Goal: Information Seeking & Learning: Learn about a topic

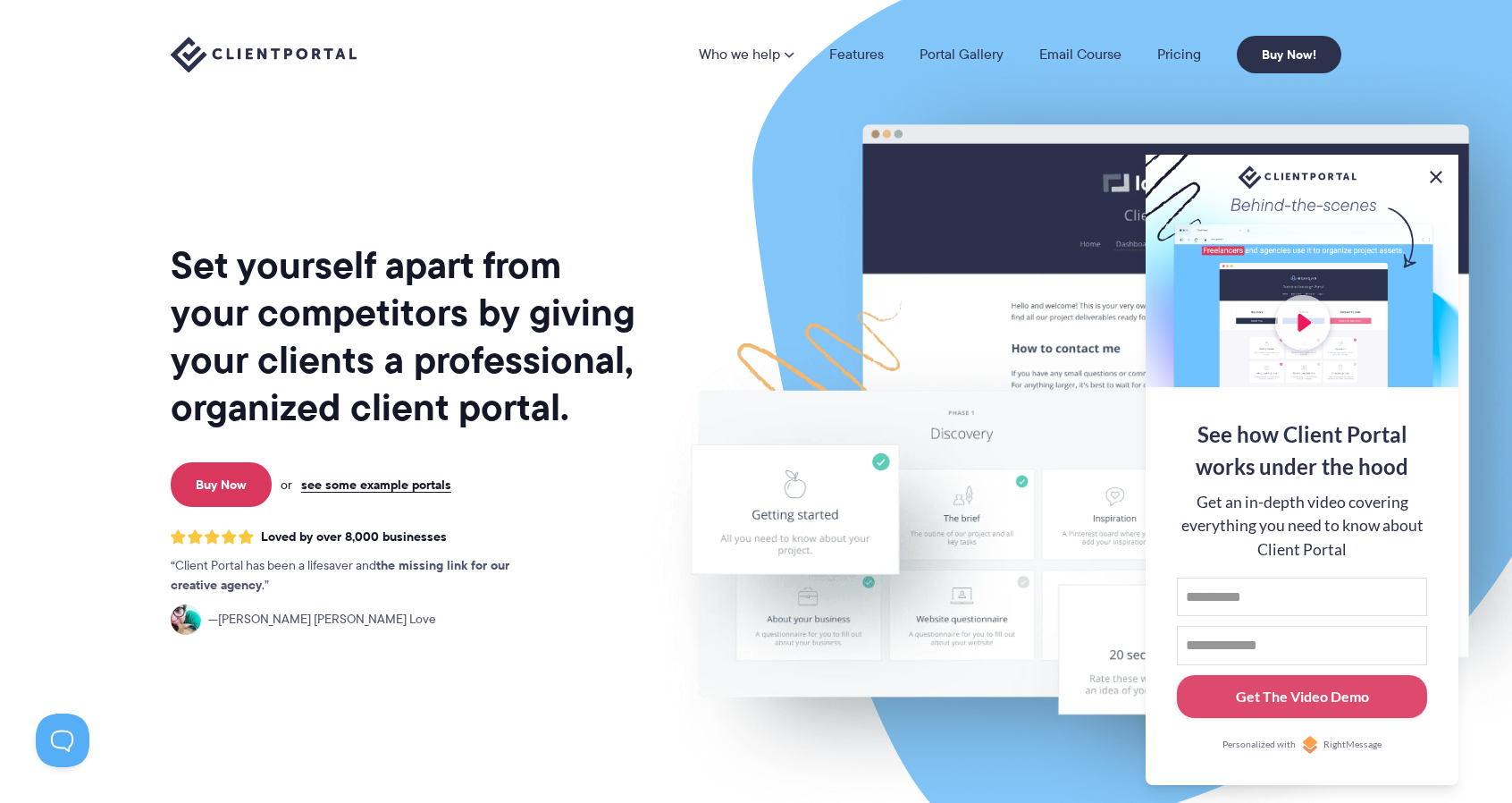
click at [1440, 170] on button at bounding box center [1435, 177] width 22 height 22
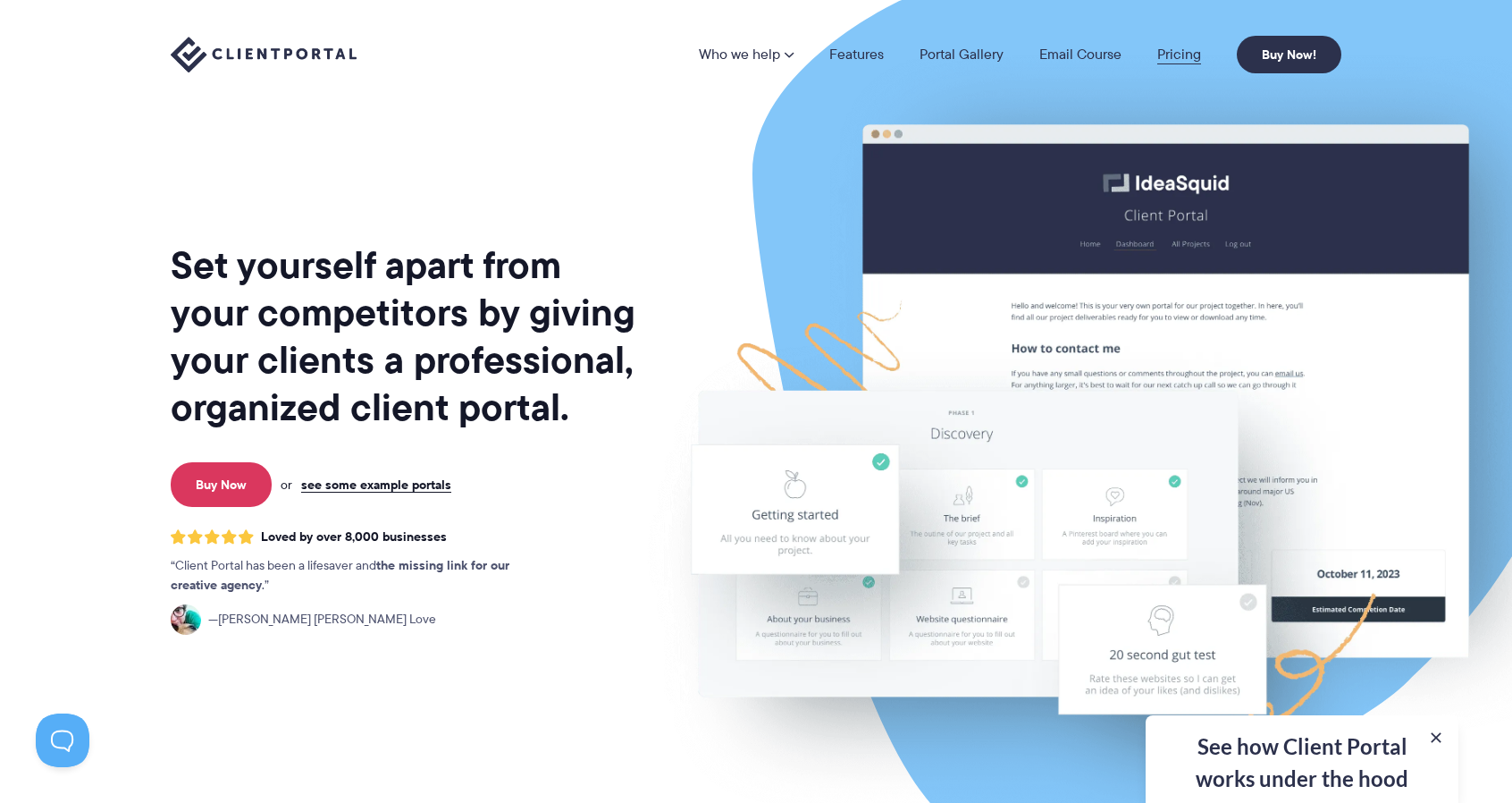
click at [1170, 54] on link "Pricing" at bounding box center [1179, 54] width 44 height 14
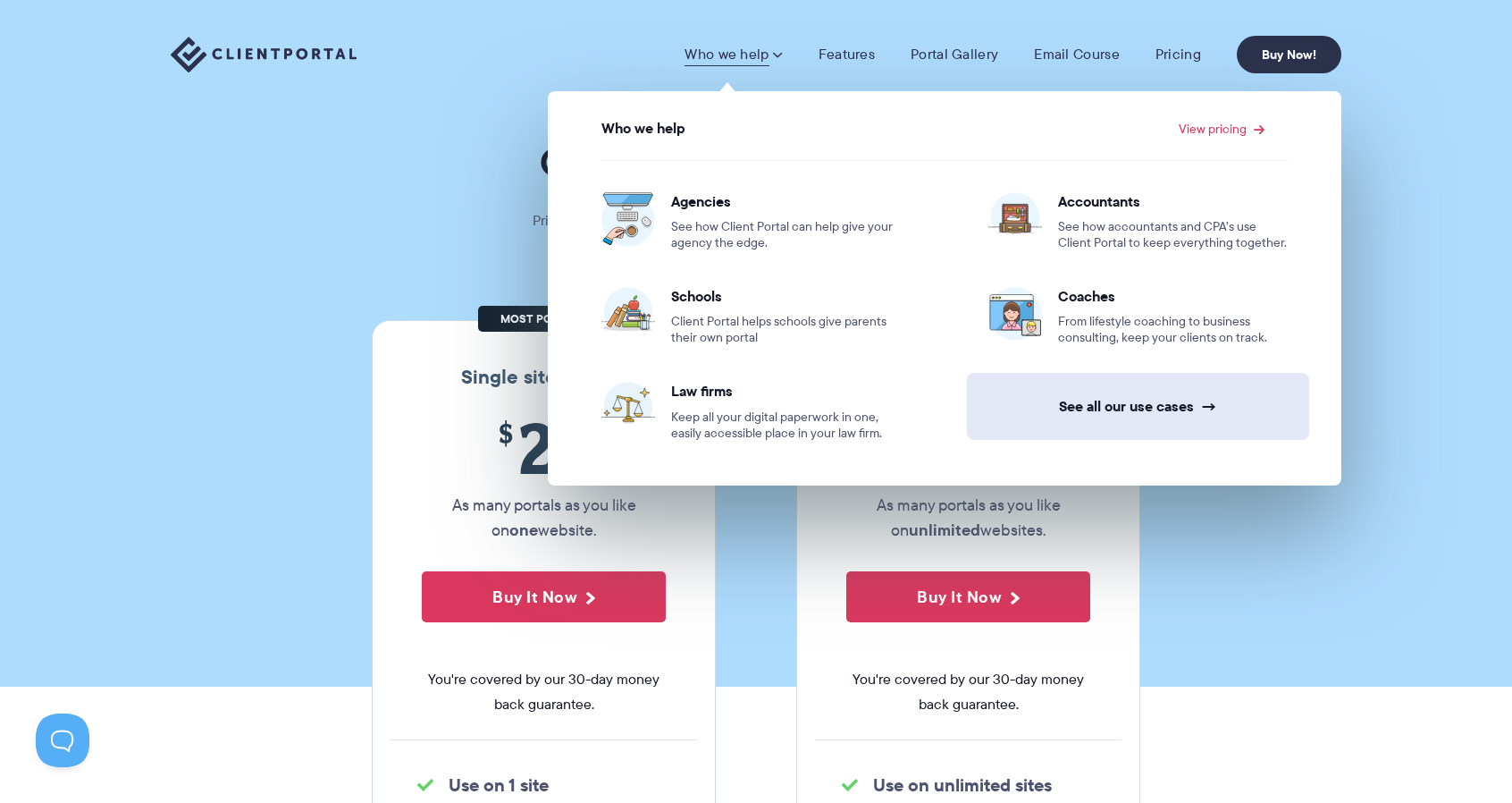
click at [1117, 403] on link "See all our use cases →" at bounding box center [1138, 406] width 342 height 67
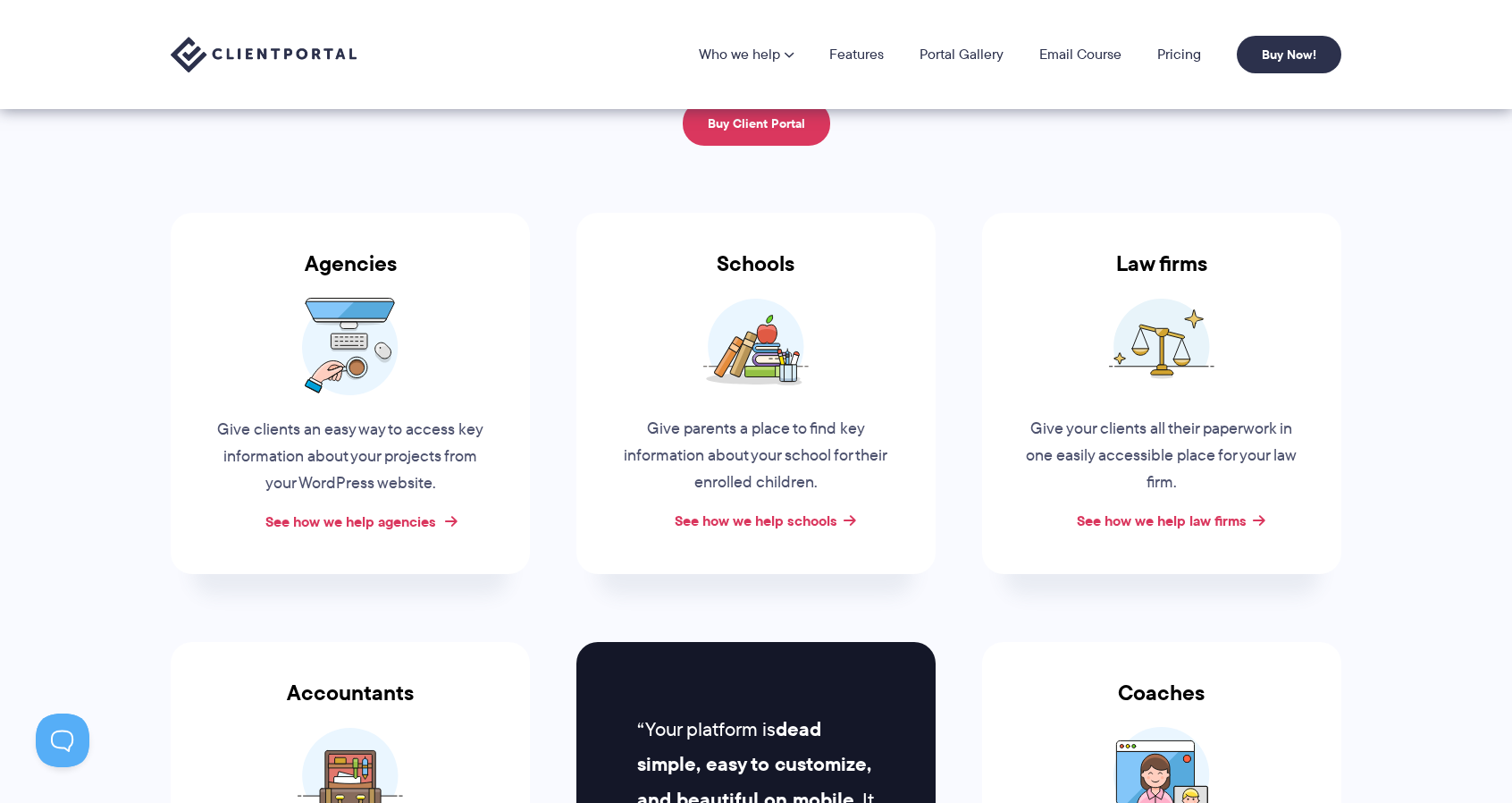
scroll to position [179, 0]
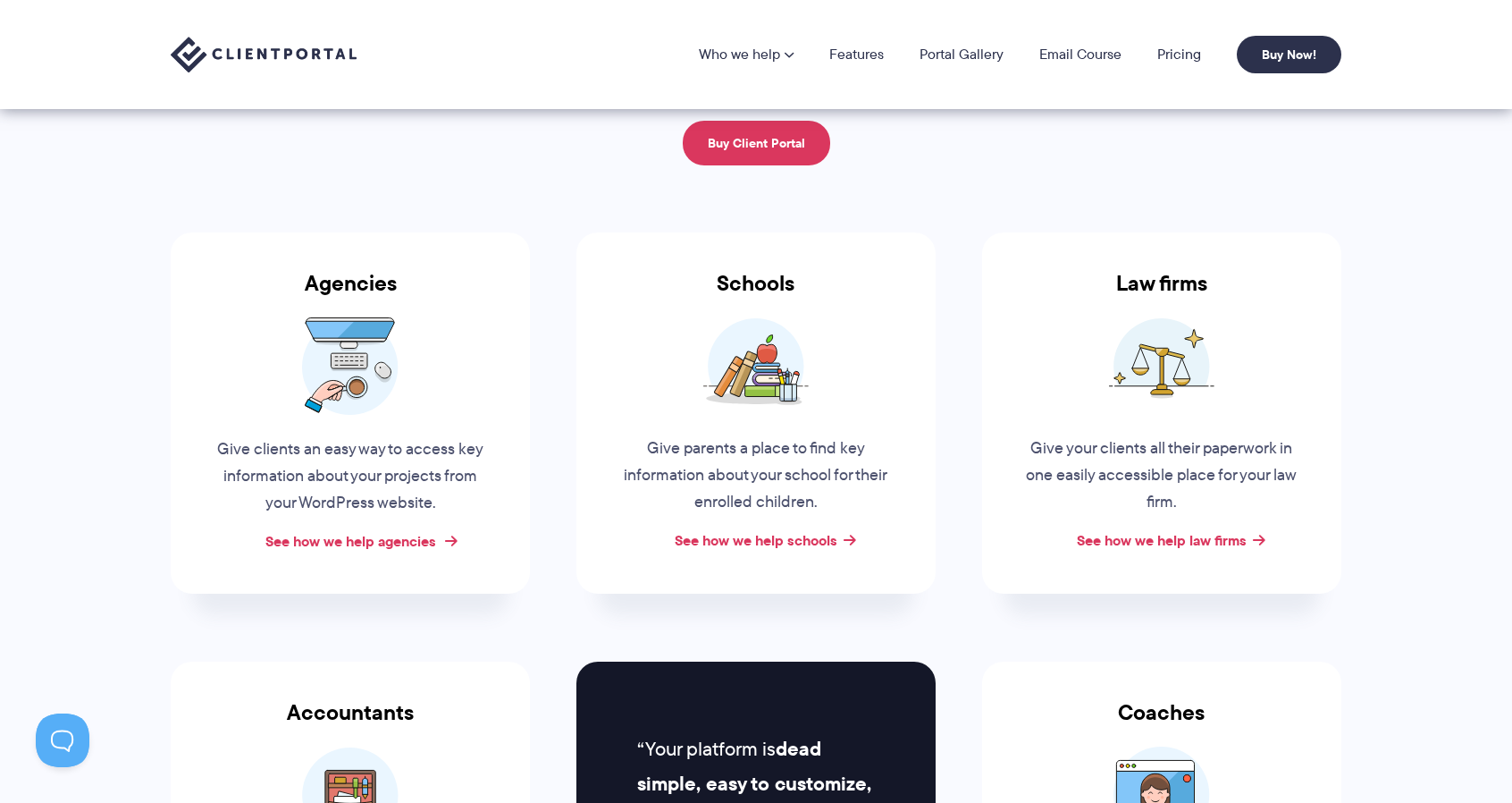
click at [324, 538] on link "See how we help agencies" at bounding box center [350, 540] width 170 height 22
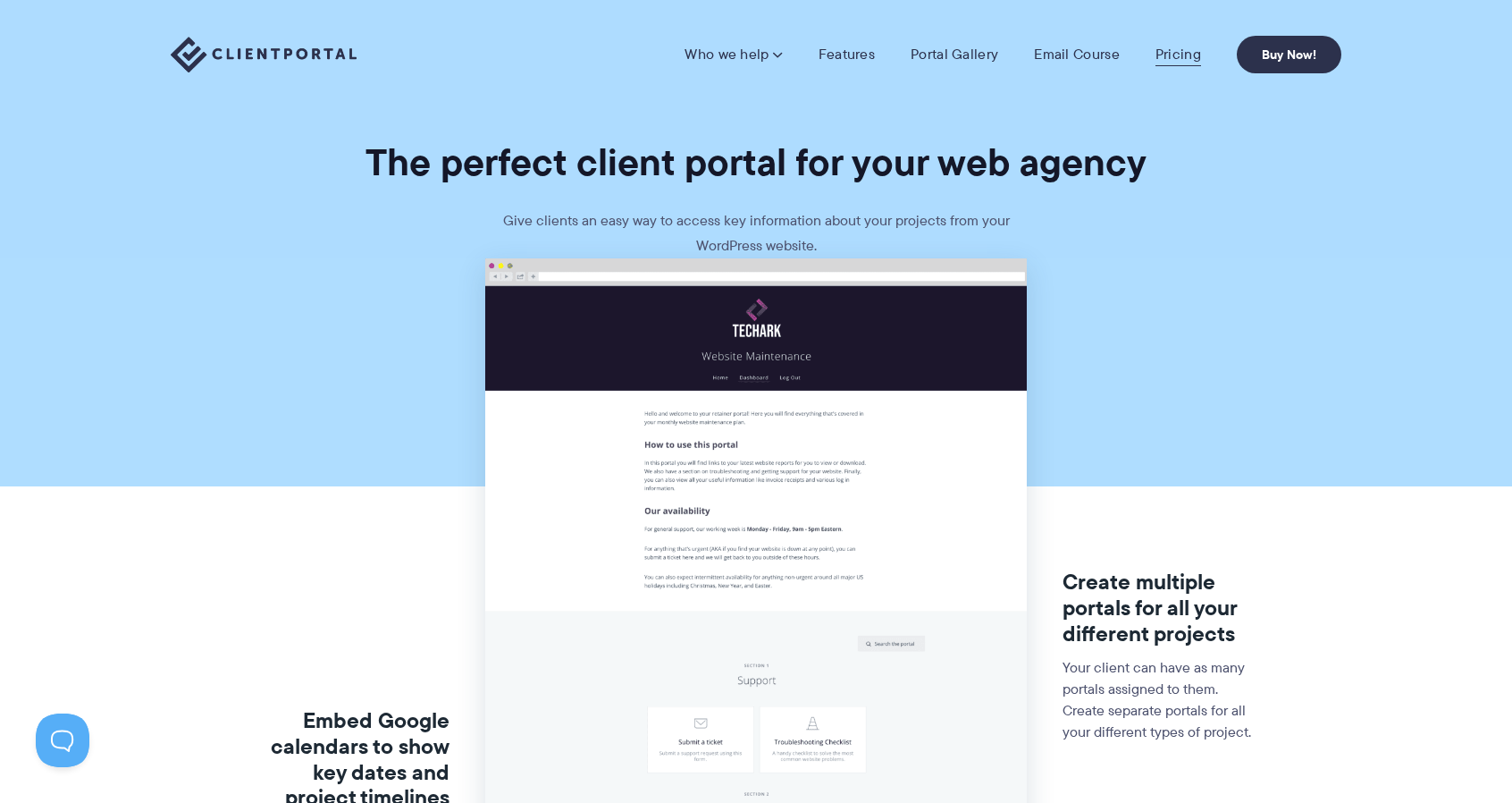
click at [1183, 54] on link "Pricing" at bounding box center [1178, 54] width 45 height 18
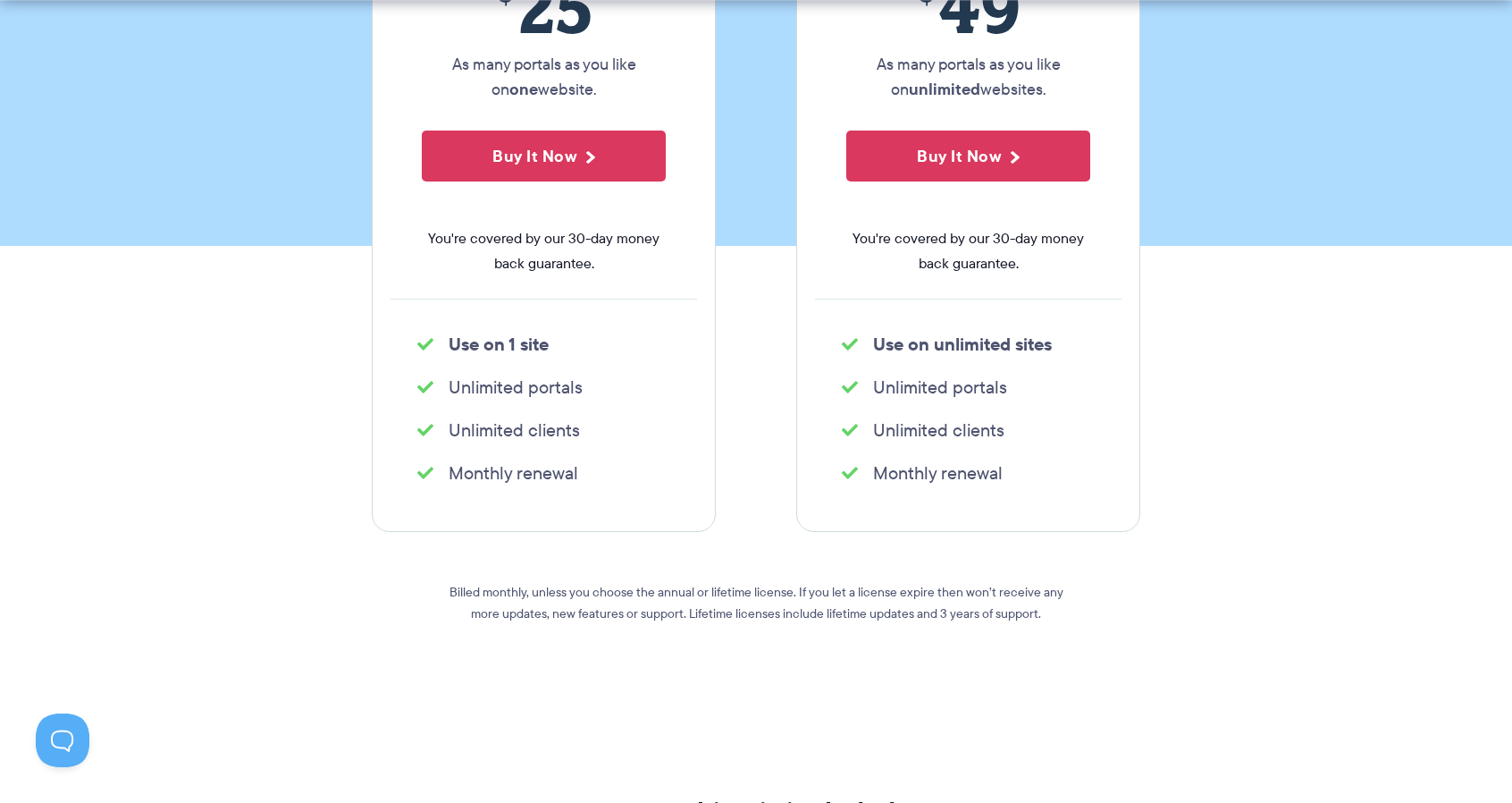
scroll to position [537, 0]
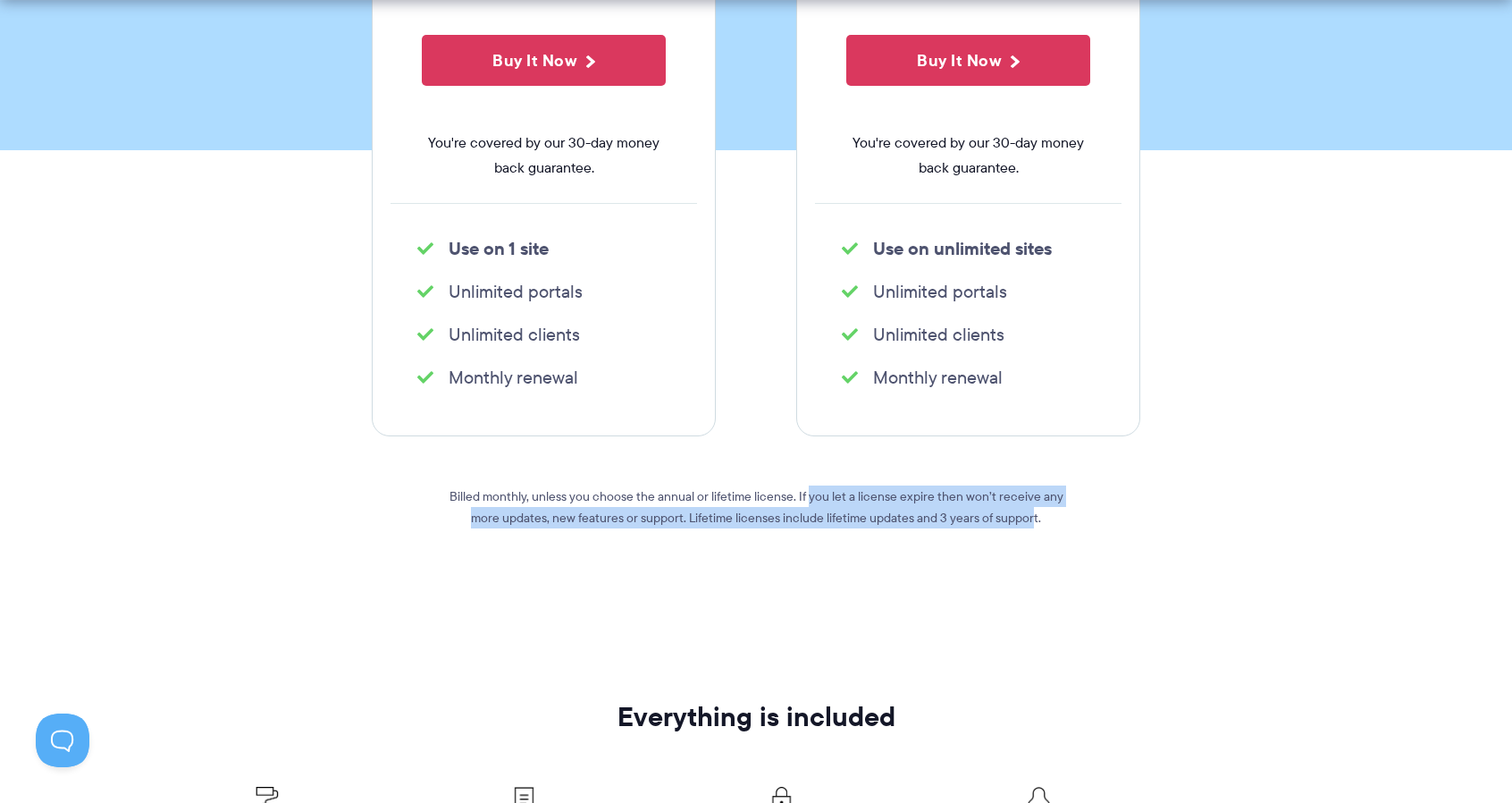
drag, startPoint x: 836, startPoint y: 490, endPoint x: 1018, endPoint y: 512, distance: 183.3
click at [1018, 512] on p "Billed monthly, unless you choose the annual or lifetime license. If you let a …" at bounding box center [756, 507] width 644 height 43
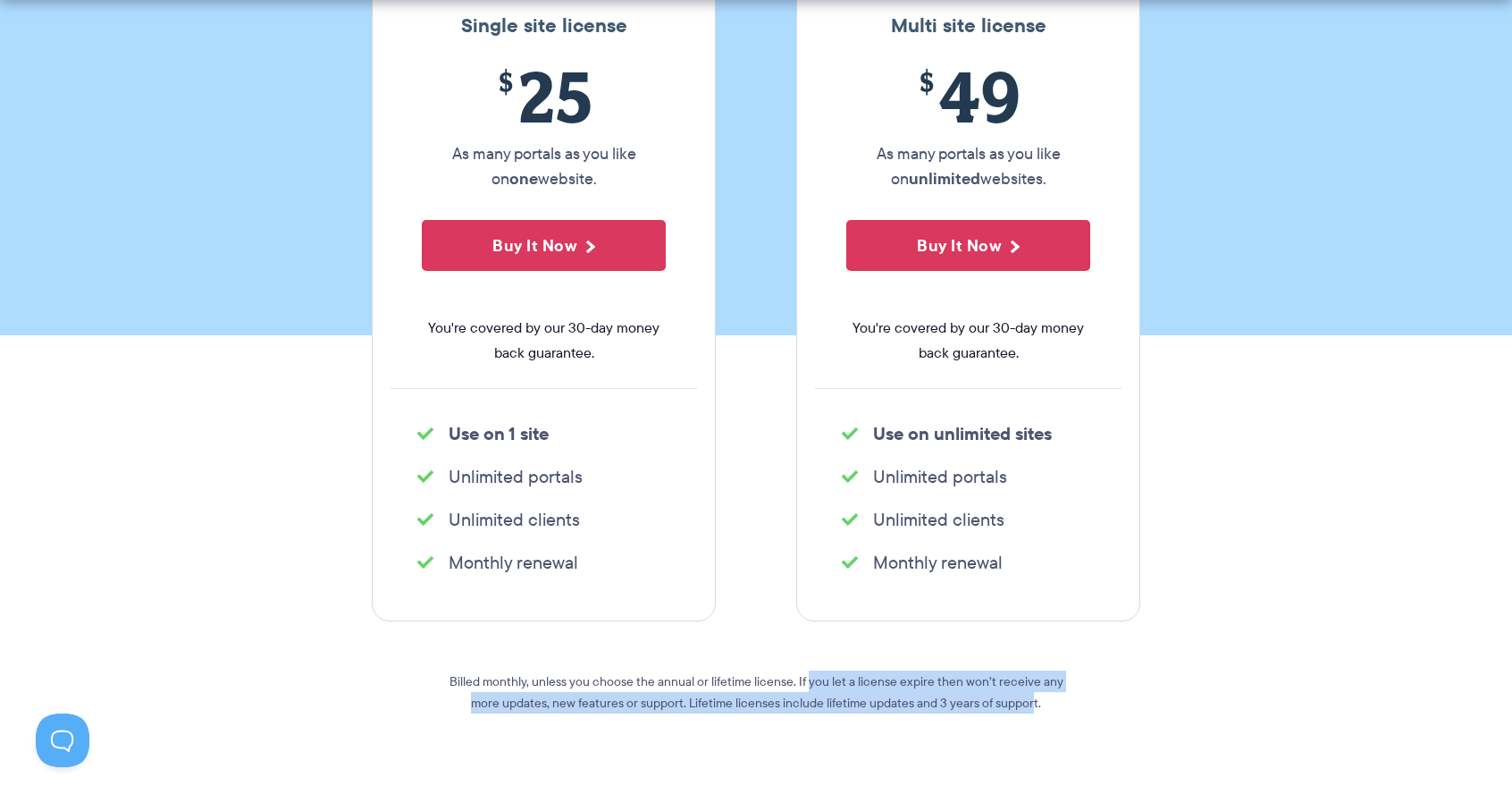
scroll to position [358, 0]
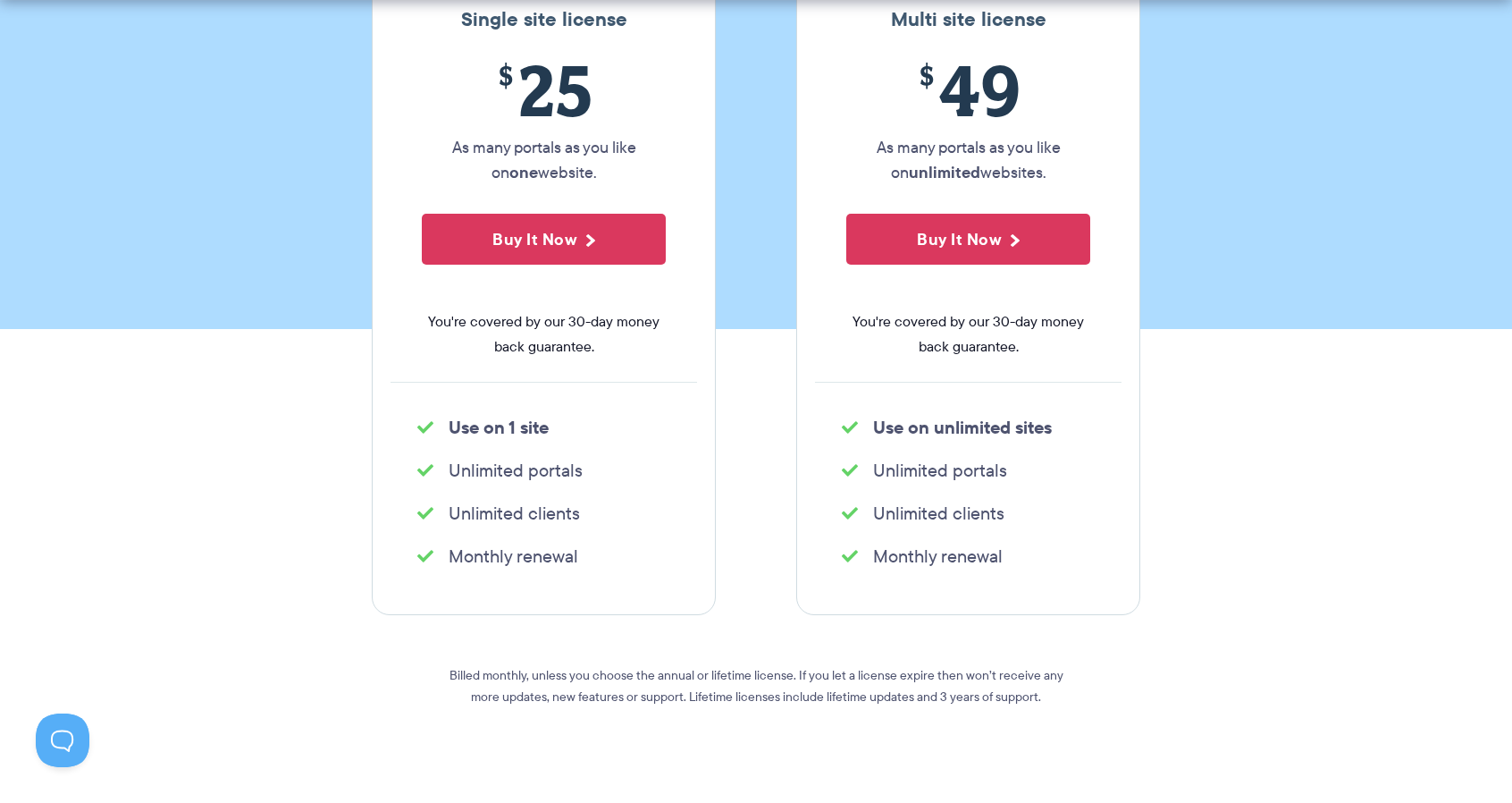
click at [626, 677] on p "Billed monthly, unless you choose the annual or lifetime license. If you let a …" at bounding box center [756, 685] width 644 height 43
drag, startPoint x: 681, startPoint y: 693, endPoint x: 785, endPoint y: 671, distance: 106.3
click at [785, 671] on p "Billed monthly, unless you choose the annual or lifetime license. If you let a …" at bounding box center [756, 685] width 644 height 43
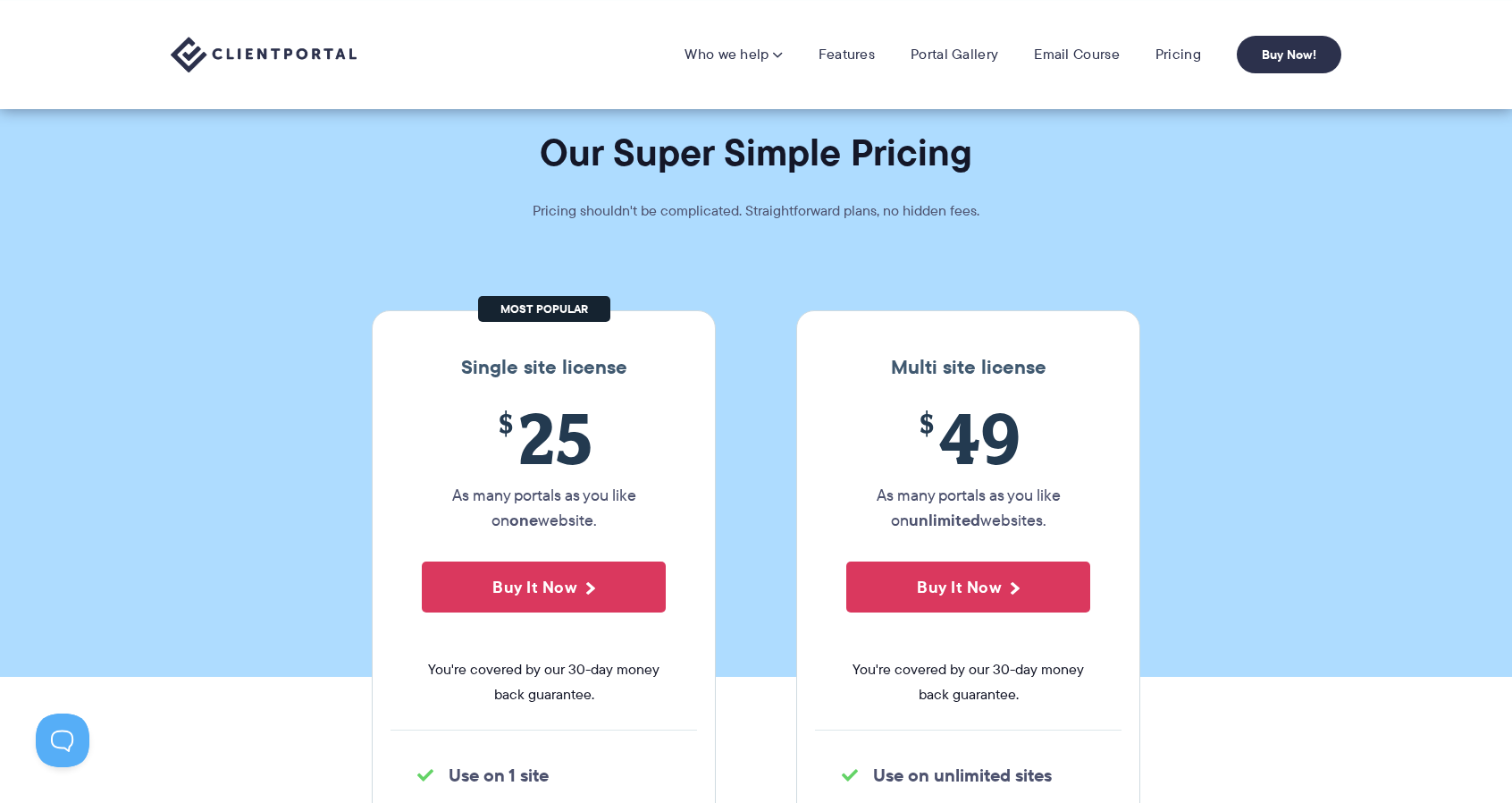
scroll to position [0, 0]
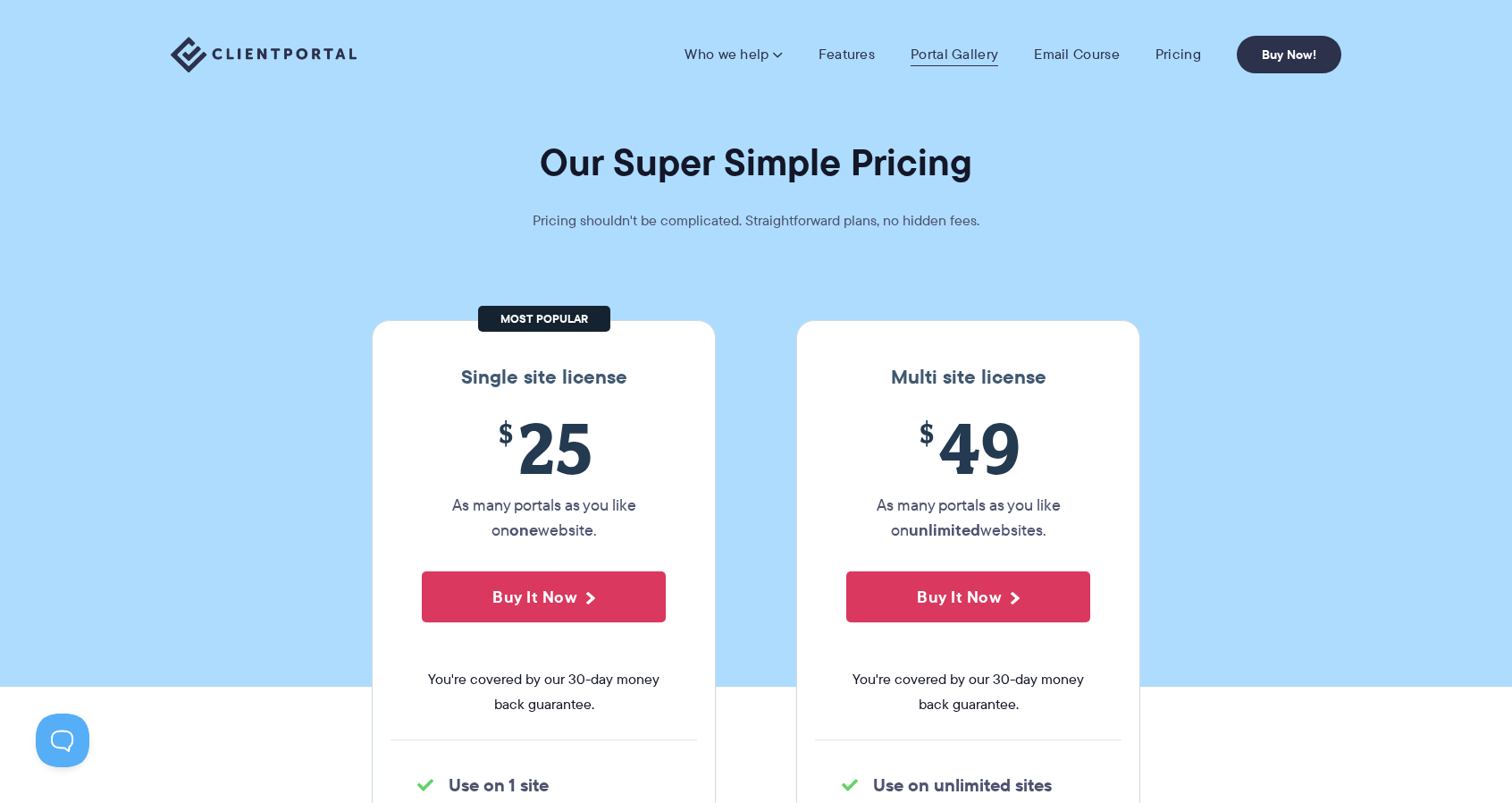
click at [964, 49] on link "Portal Gallery" at bounding box center [954, 54] width 88 height 18
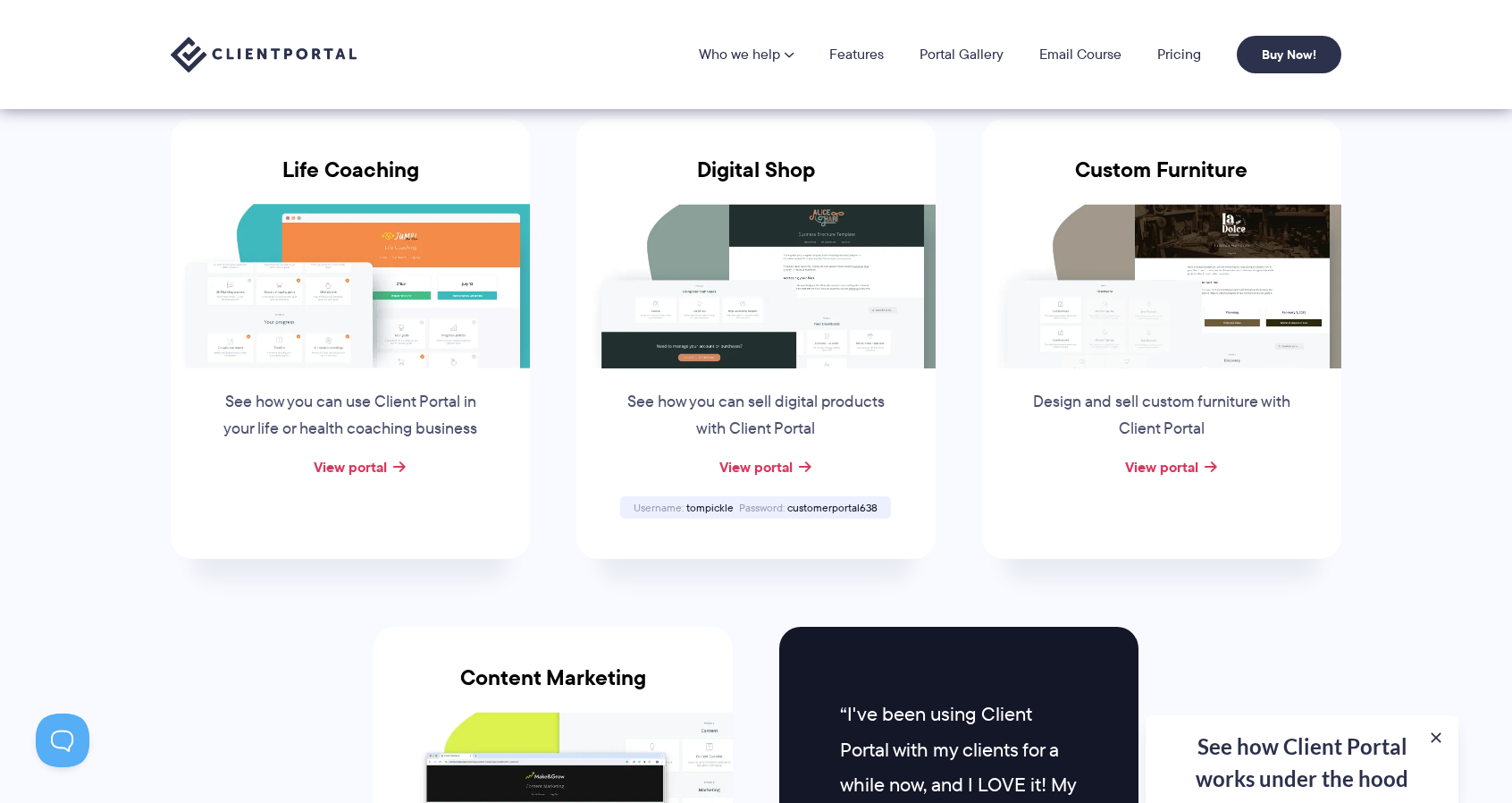
scroll to position [1251, 0]
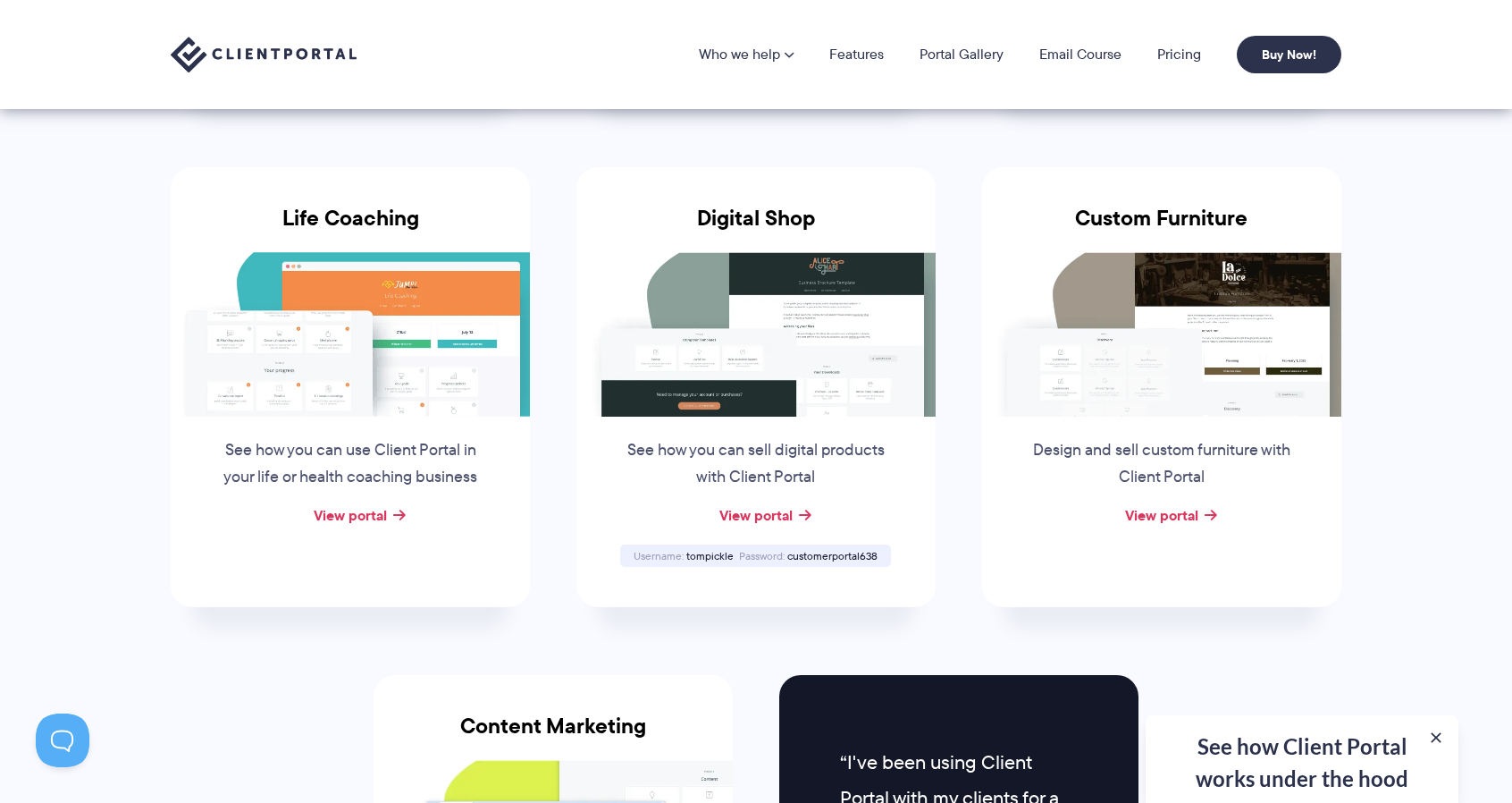
click at [1154, 306] on img at bounding box center [1162, 334] width 359 height 165
click at [1151, 522] on link "View portal" at bounding box center [1161, 515] width 73 height 22
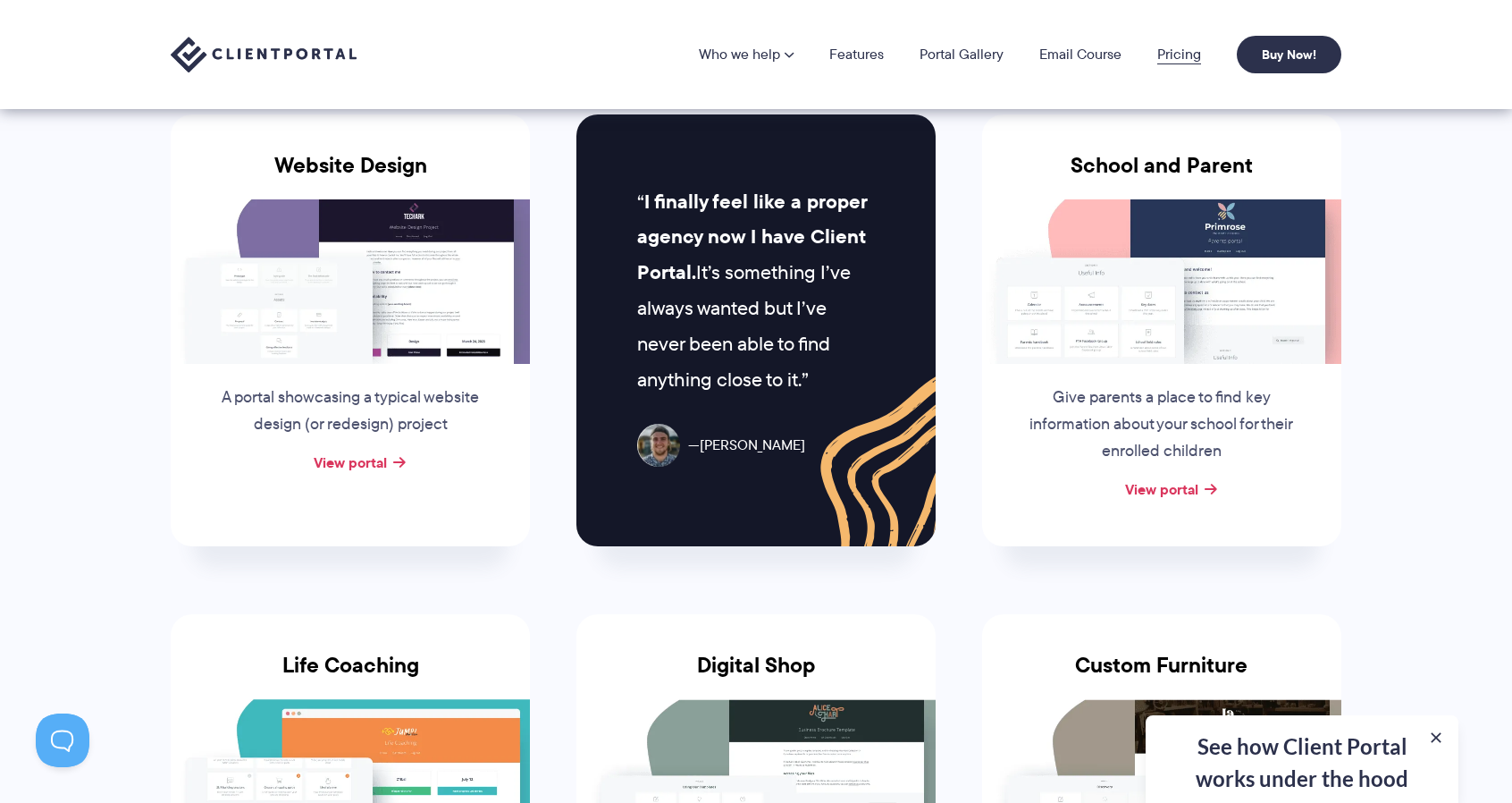
click at [1186, 57] on link "Pricing" at bounding box center [1179, 54] width 44 height 14
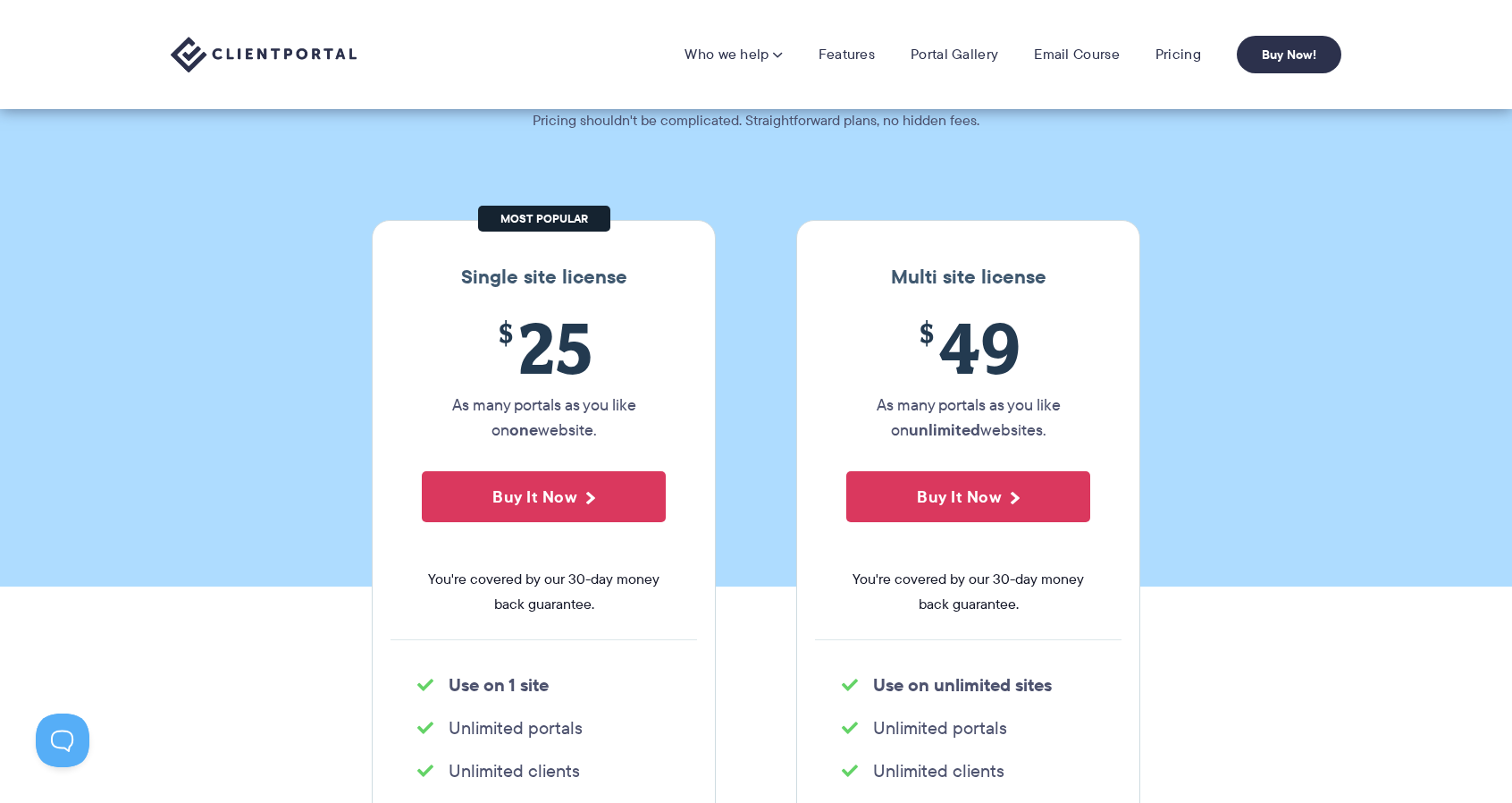
scroll to position [89, 0]
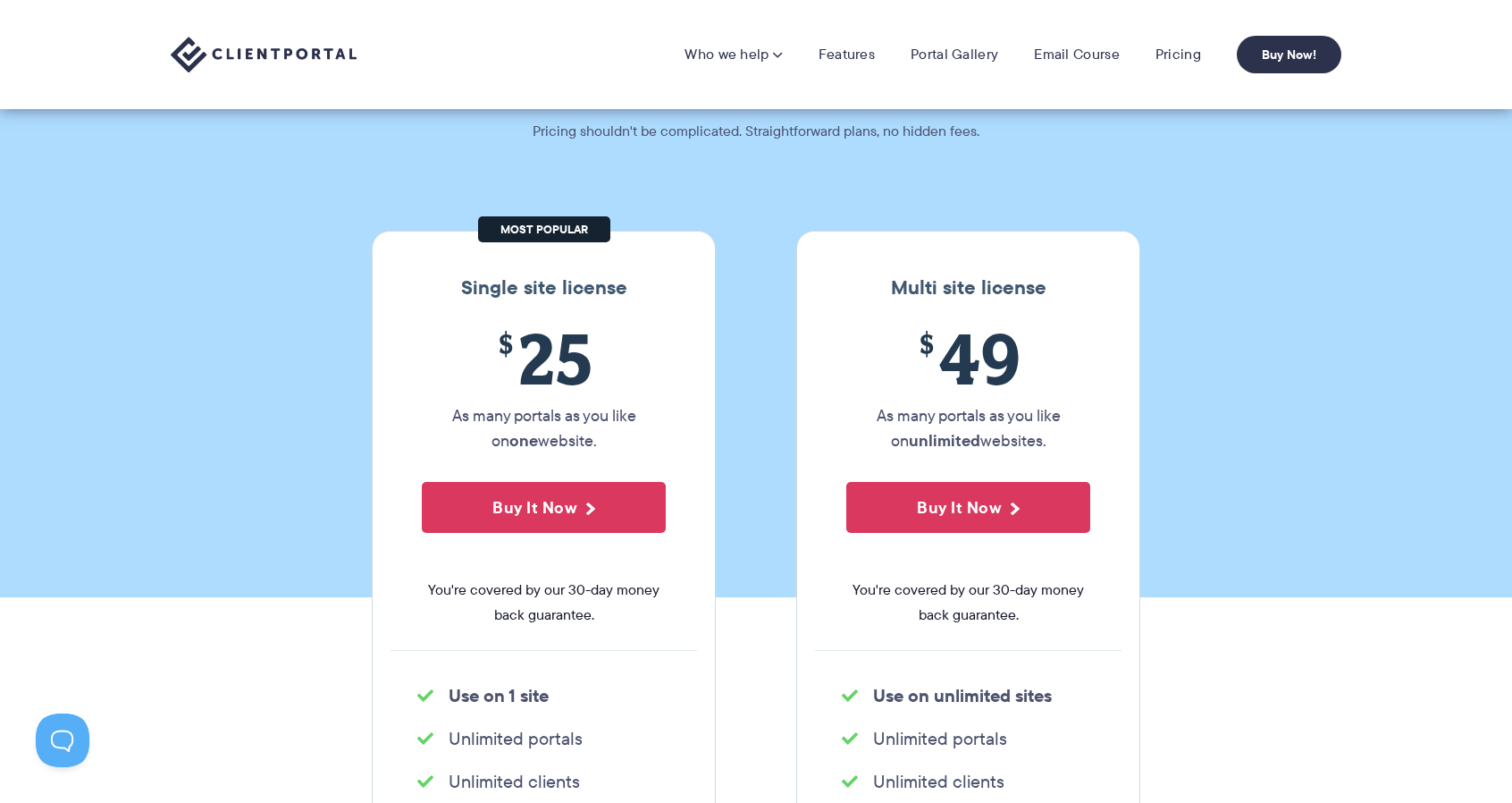
drag, startPoint x: 465, startPoint y: 416, endPoint x: 588, endPoint y: 446, distance: 126.6
click at [588, 446] on p "As many portals as you like on one website." at bounding box center [543, 427] width 244 height 50
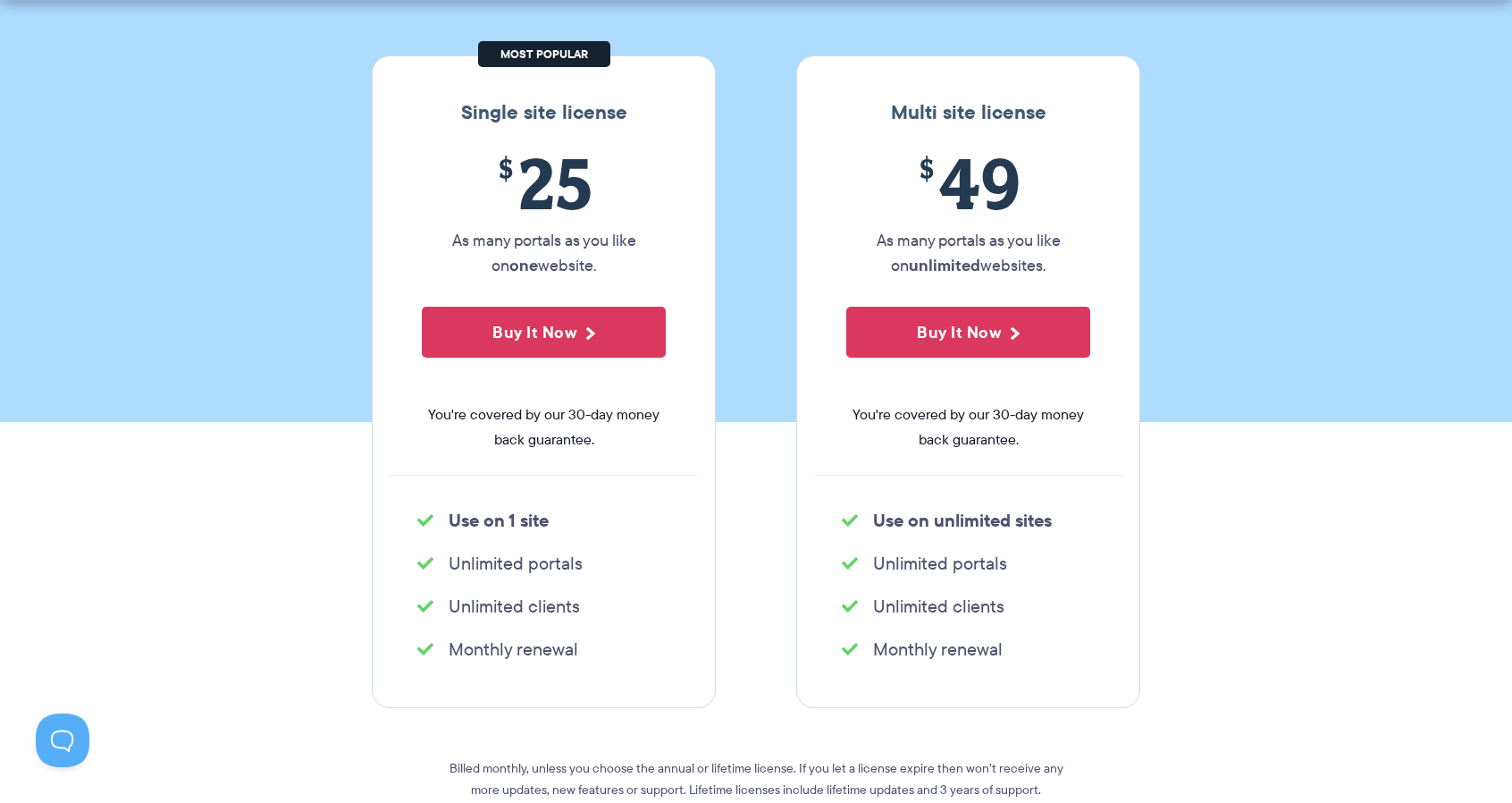
scroll to position [268, 0]
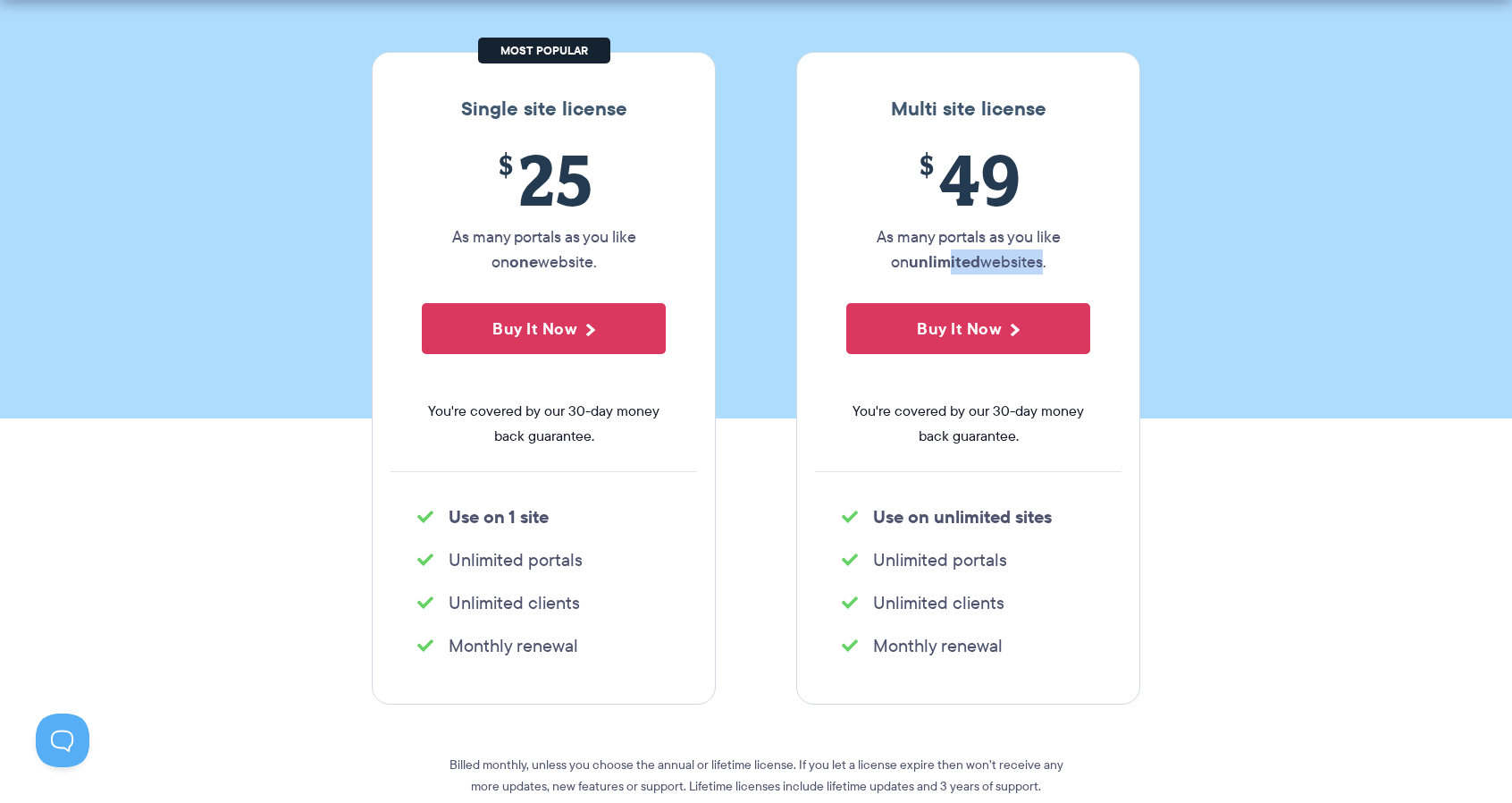
drag, startPoint x: 939, startPoint y: 260, endPoint x: 1023, endPoint y: 265, distance: 84.1
click at [1023, 265] on p "As many portals as you like on unlimited websites." at bounding box center [967, 249] width 244 height 50
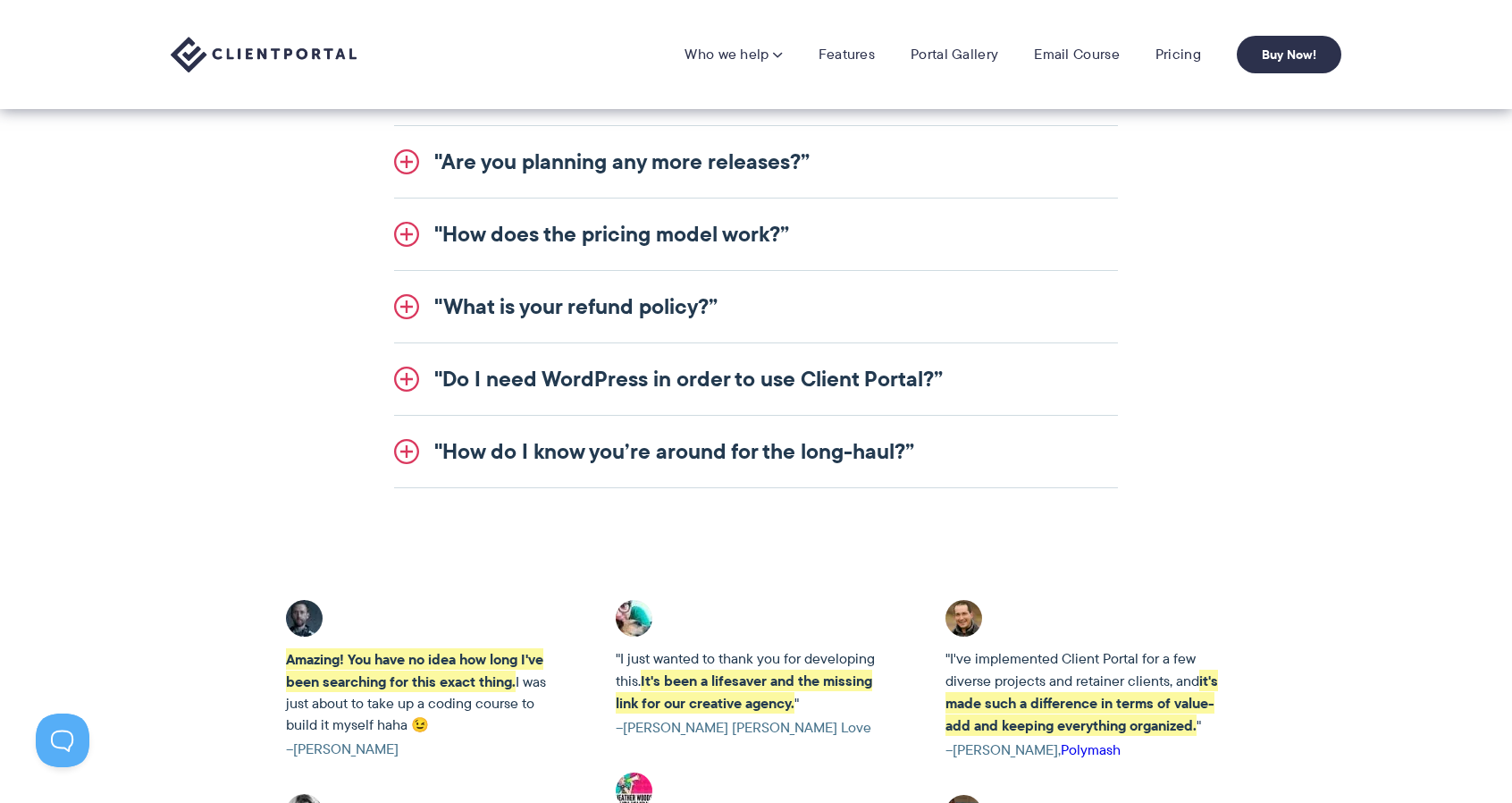
scroll to position [2414, 0]
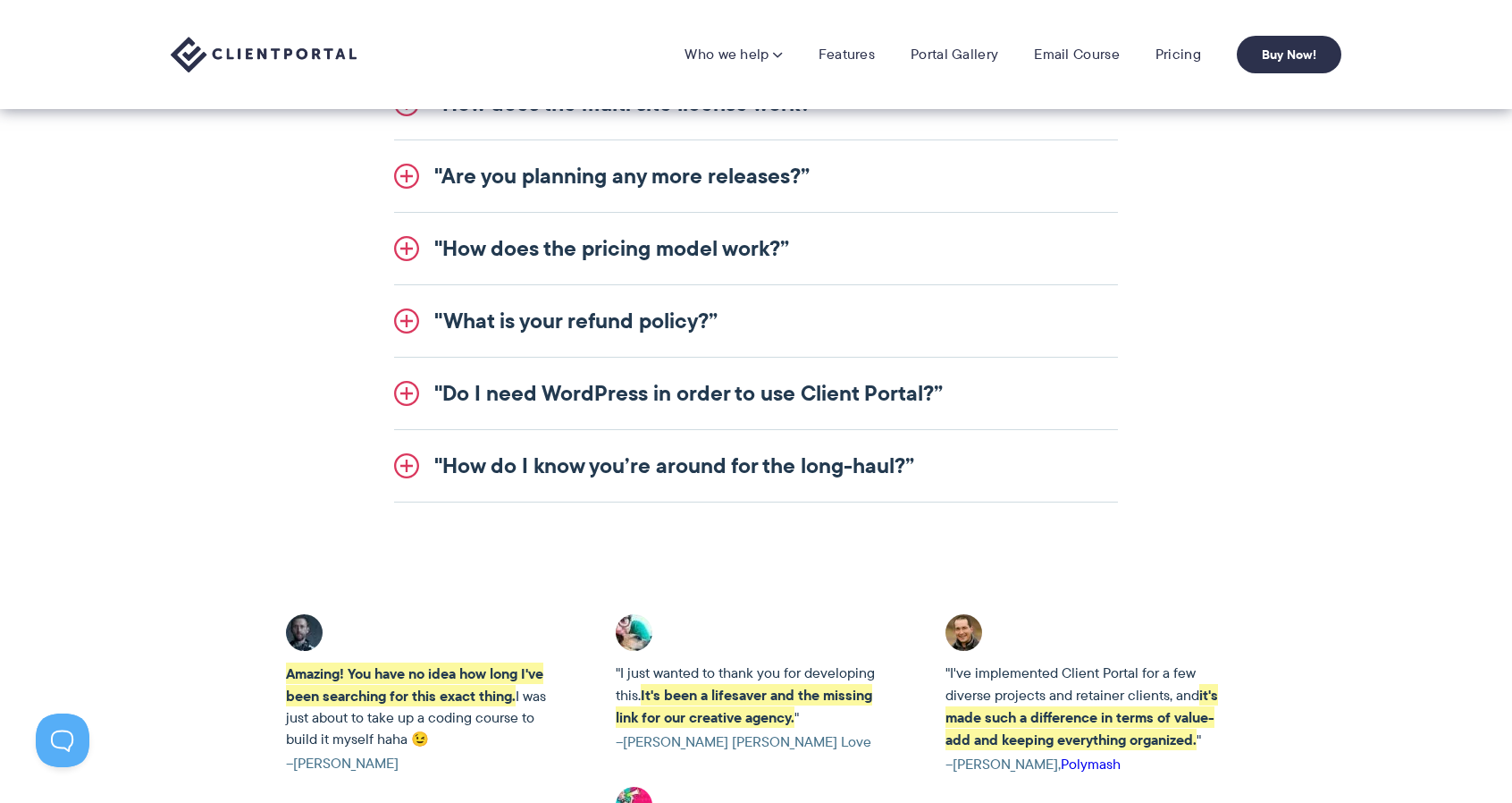
click at [406, 394] on link ""Do I need WordPress in order to use Client Portal?”" at bounding box center [756, 393] width 724 height 72
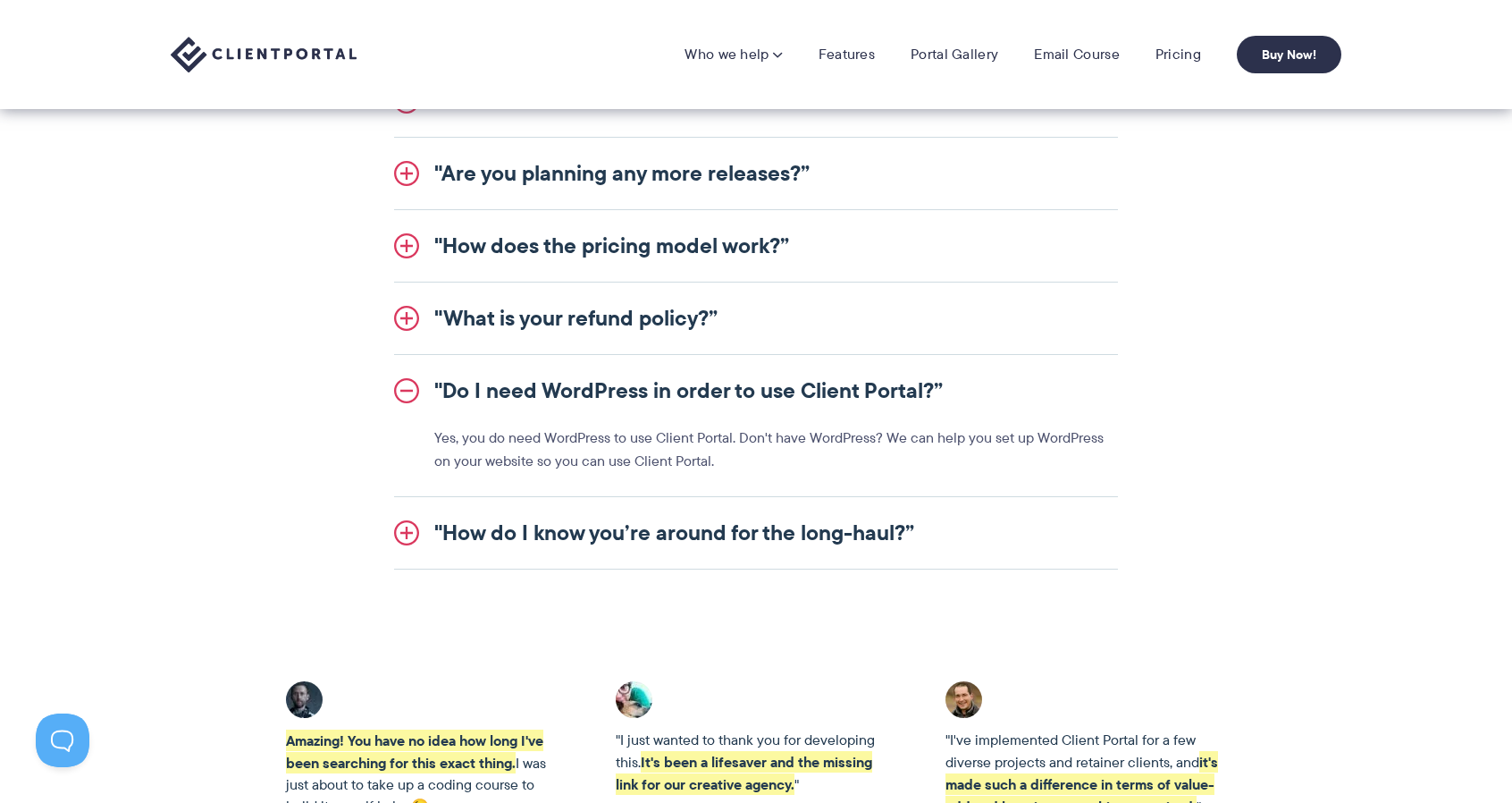
scroll to position [2205, 0]
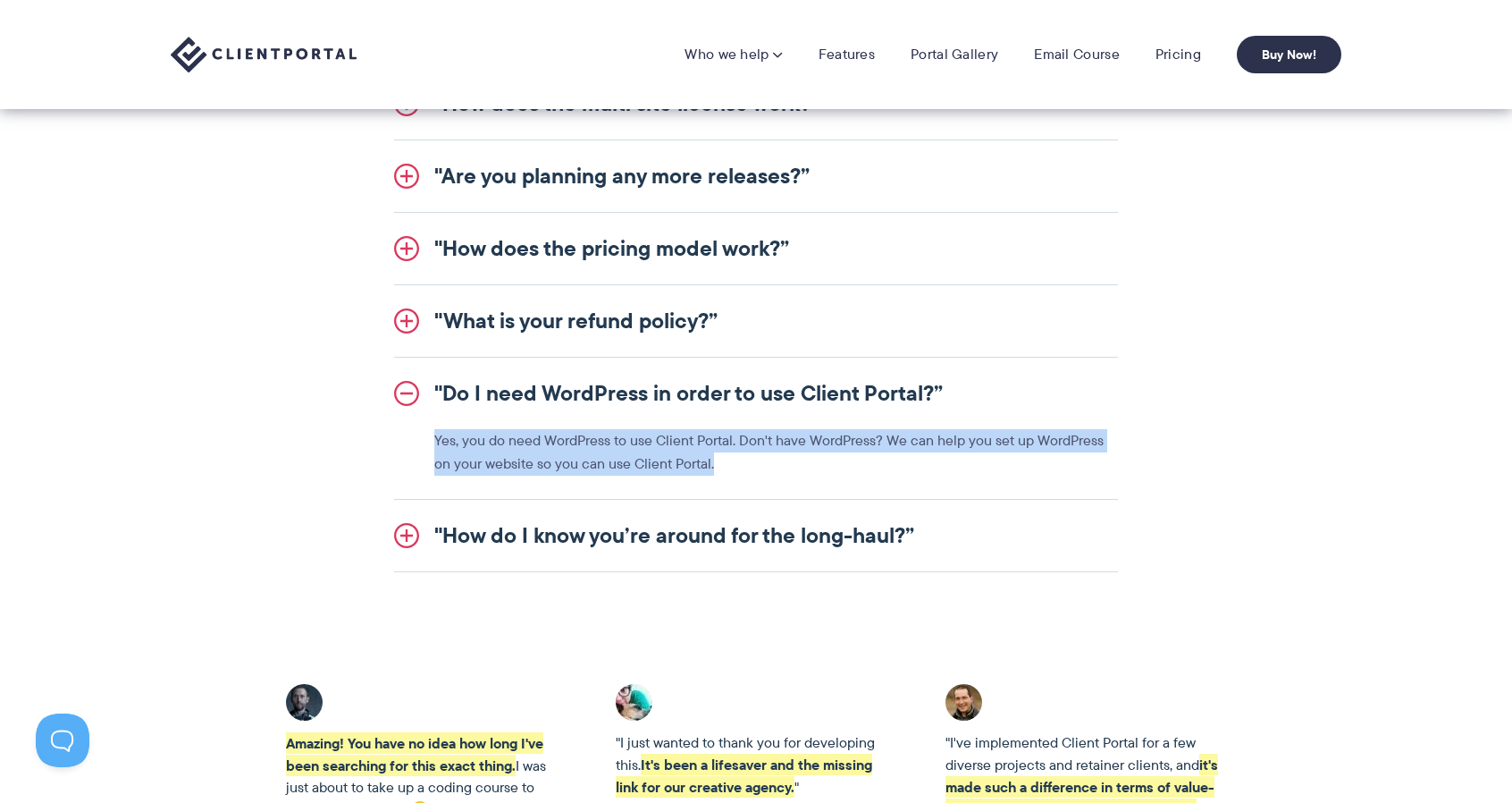
drag, startPoint x: 434, startPoint y: 439, endPoint x: 715, endPoint y: 466, distance: 282.3
click at [715, 466] on p "Yes, you do need WordPress to use Client Portal. Don't have WordPress? We can h…" at bounding box center [775, 452] width 683 height 46
click at [877, 458] on p "Yes, you do need WordPress to use Client Portal. Don't have WordPress? We can h…" at bounding box center [775, 452] width 683 height 46
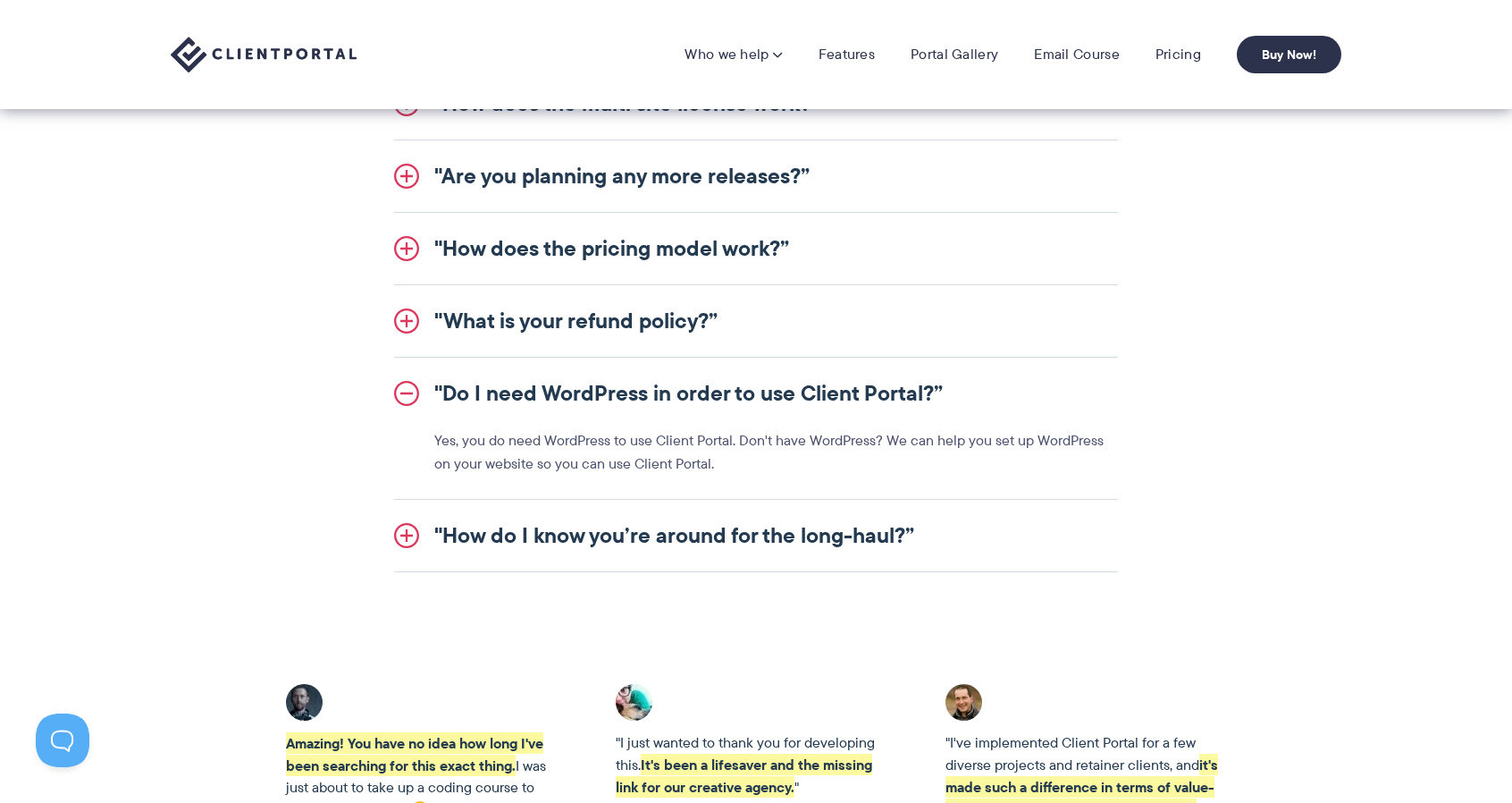
click at [402, 323] on link ""What is your refund policy?”" at bounding box center [756, 321] width 724 height 72
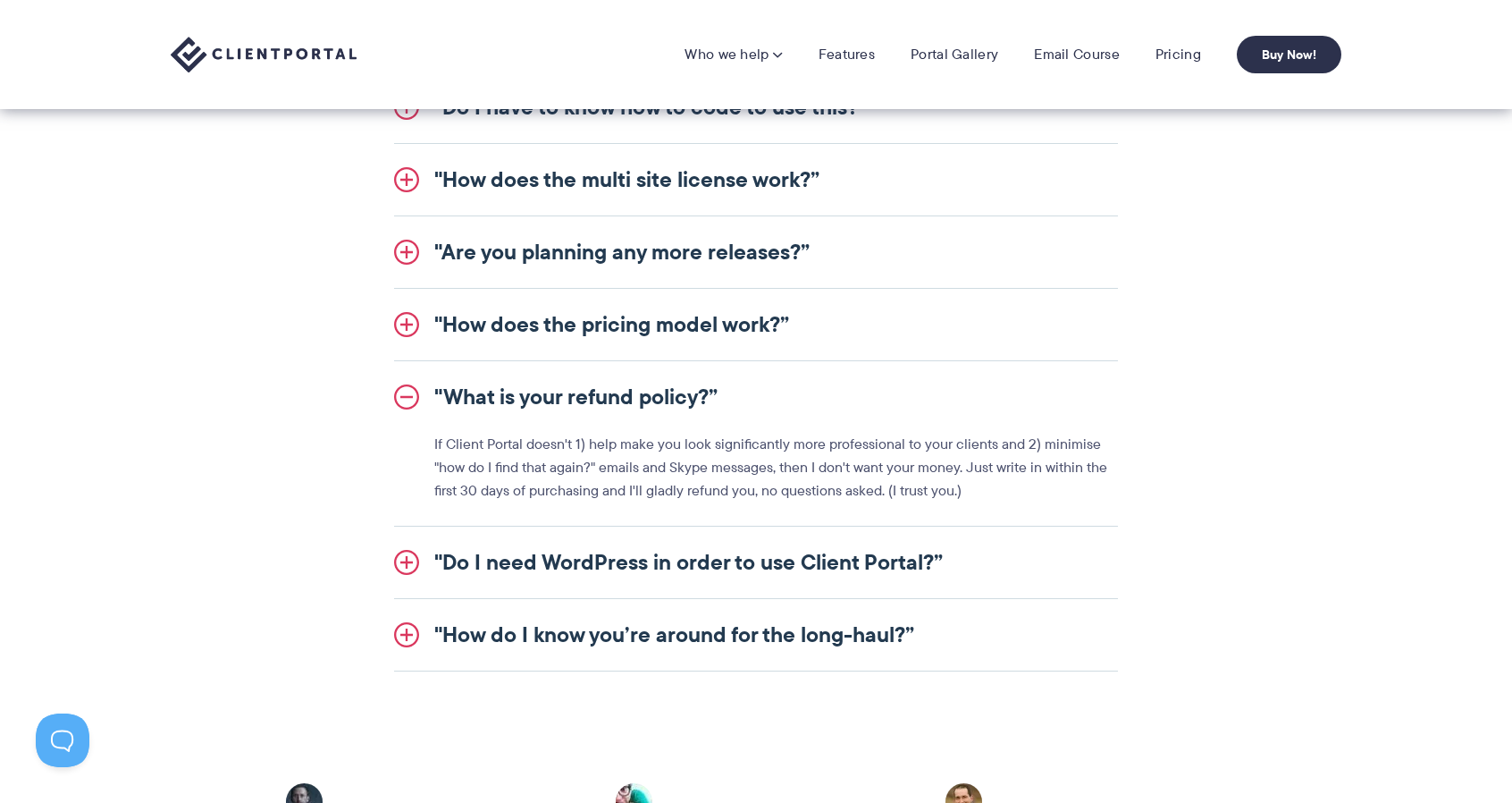
scroll to position [2115, 0]
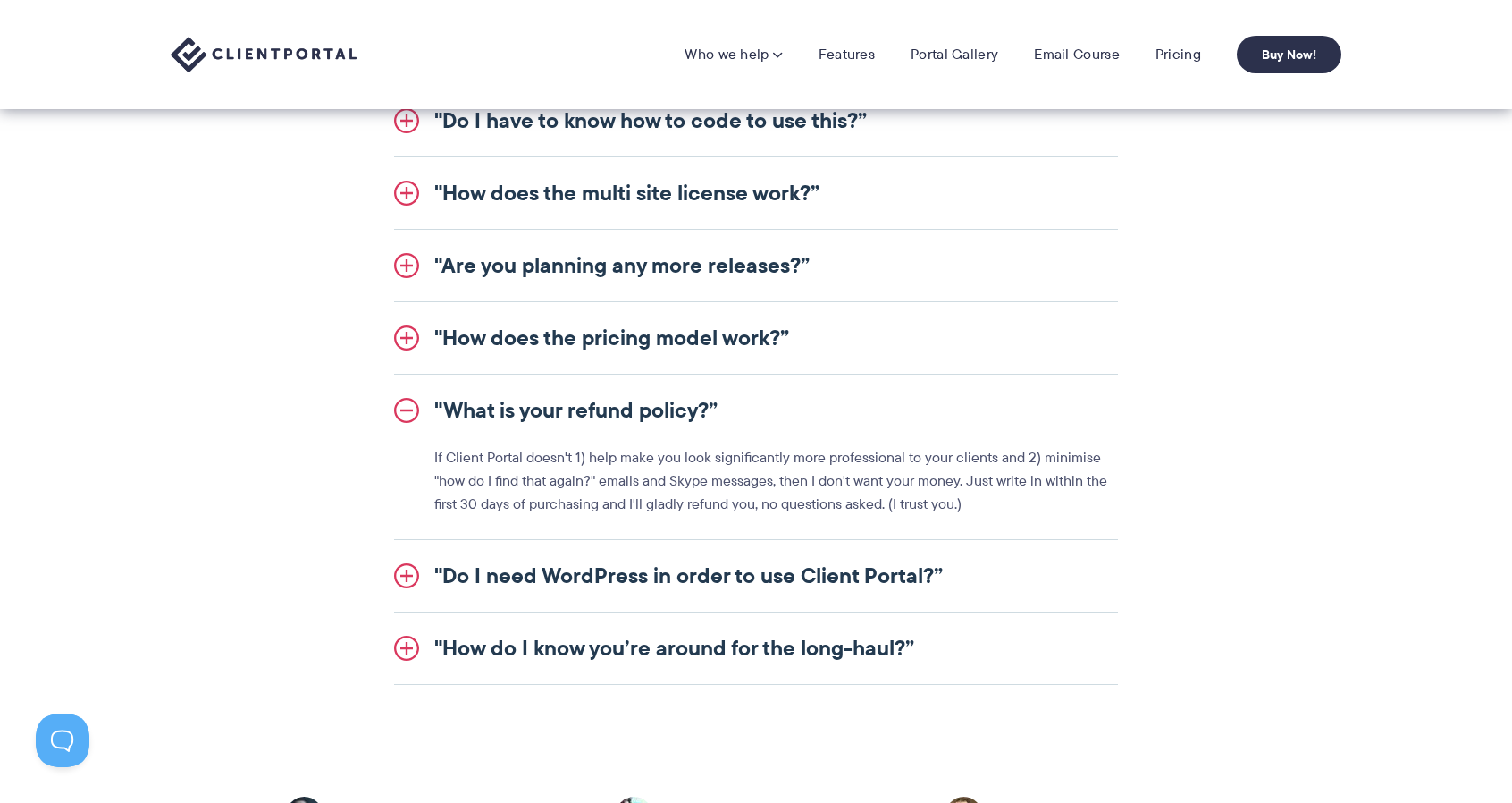
click at [403, 336] on link ""How does the pricing model work?”" at bounding box center [756, 338] width 724 height 72
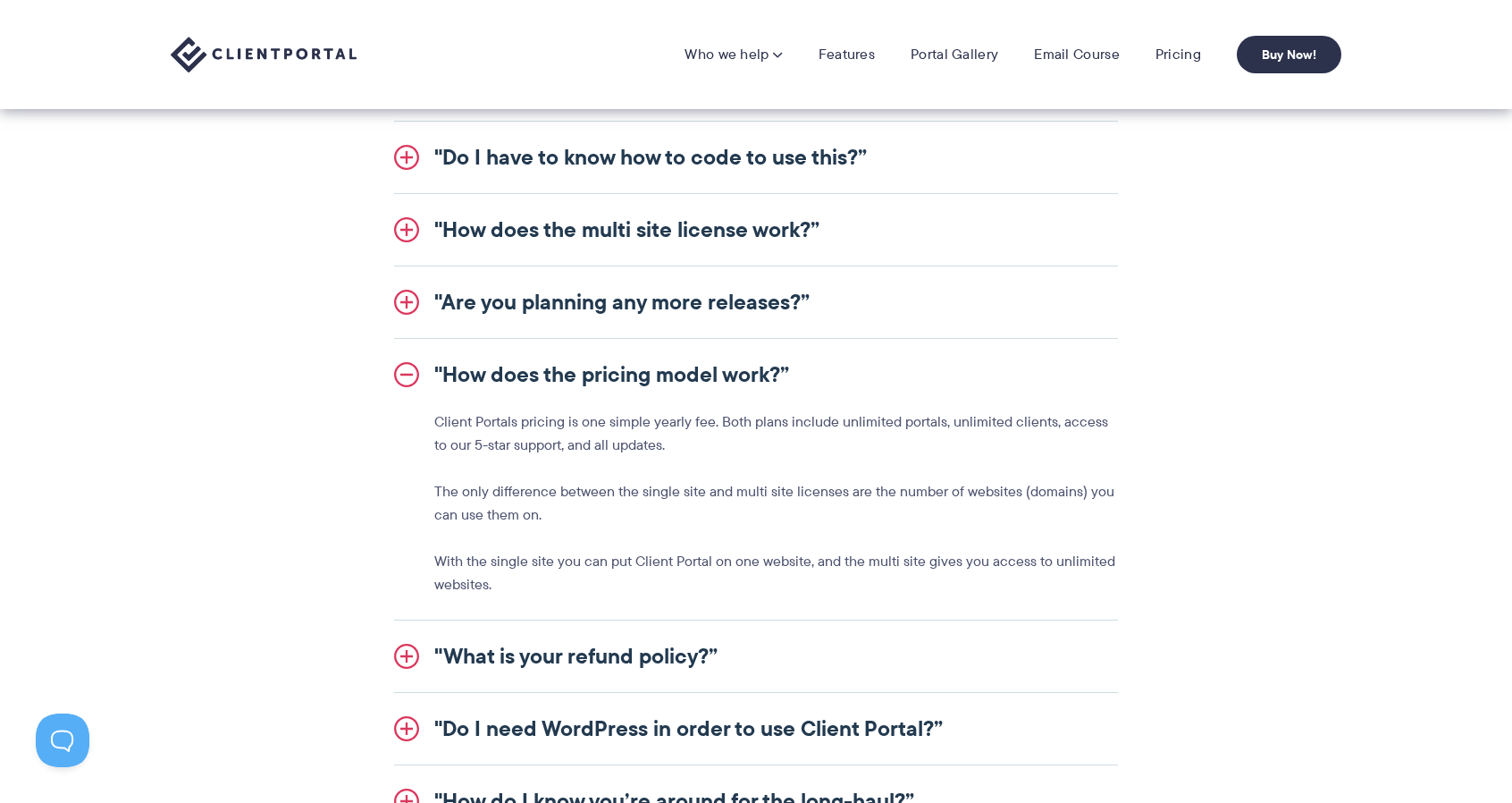
scroll to position [1936, 0]
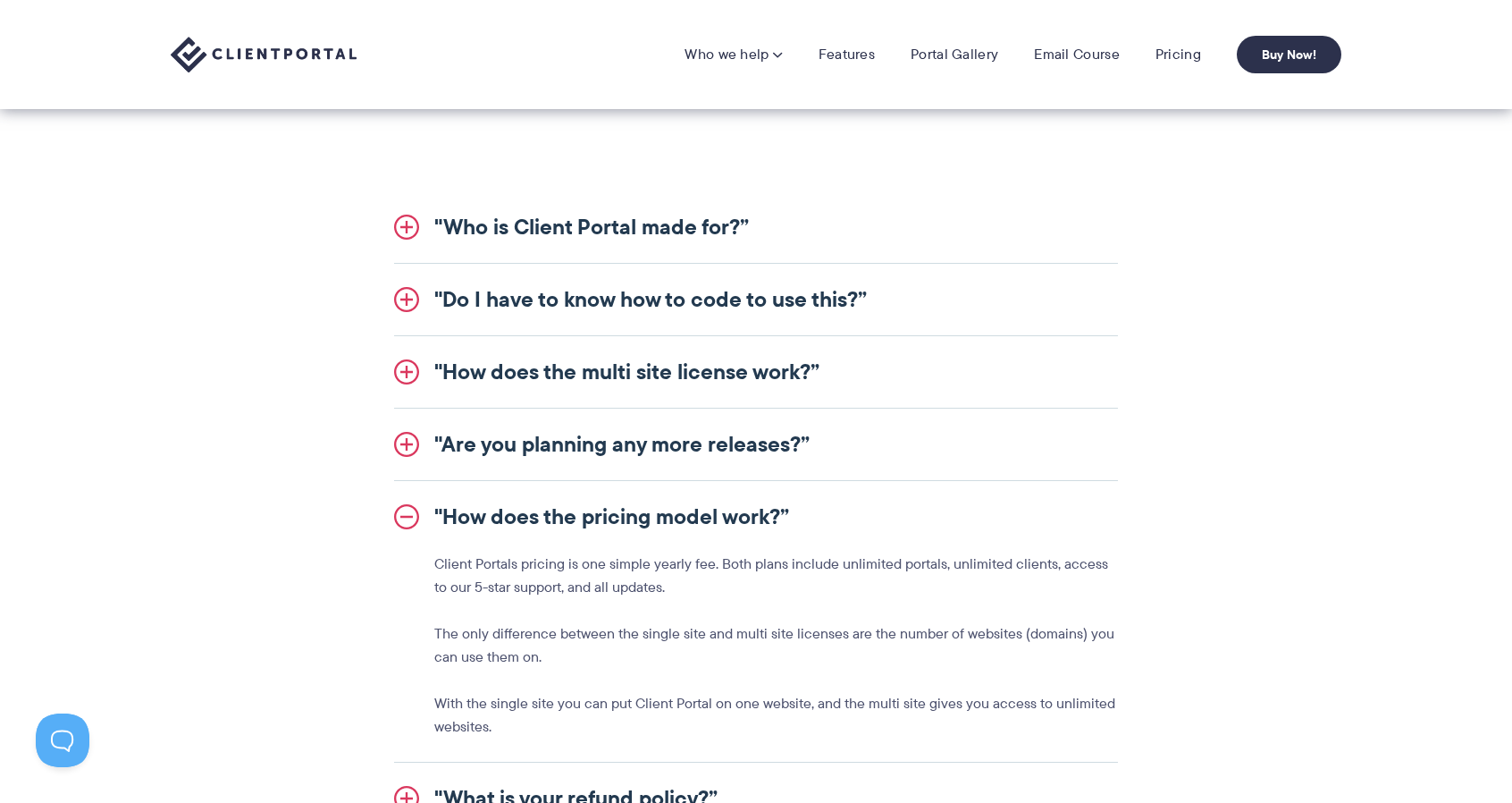
click at [413, 442] on link ""Are you planning any more releases?”" at bounding box center [756, 444] width 724 height 72
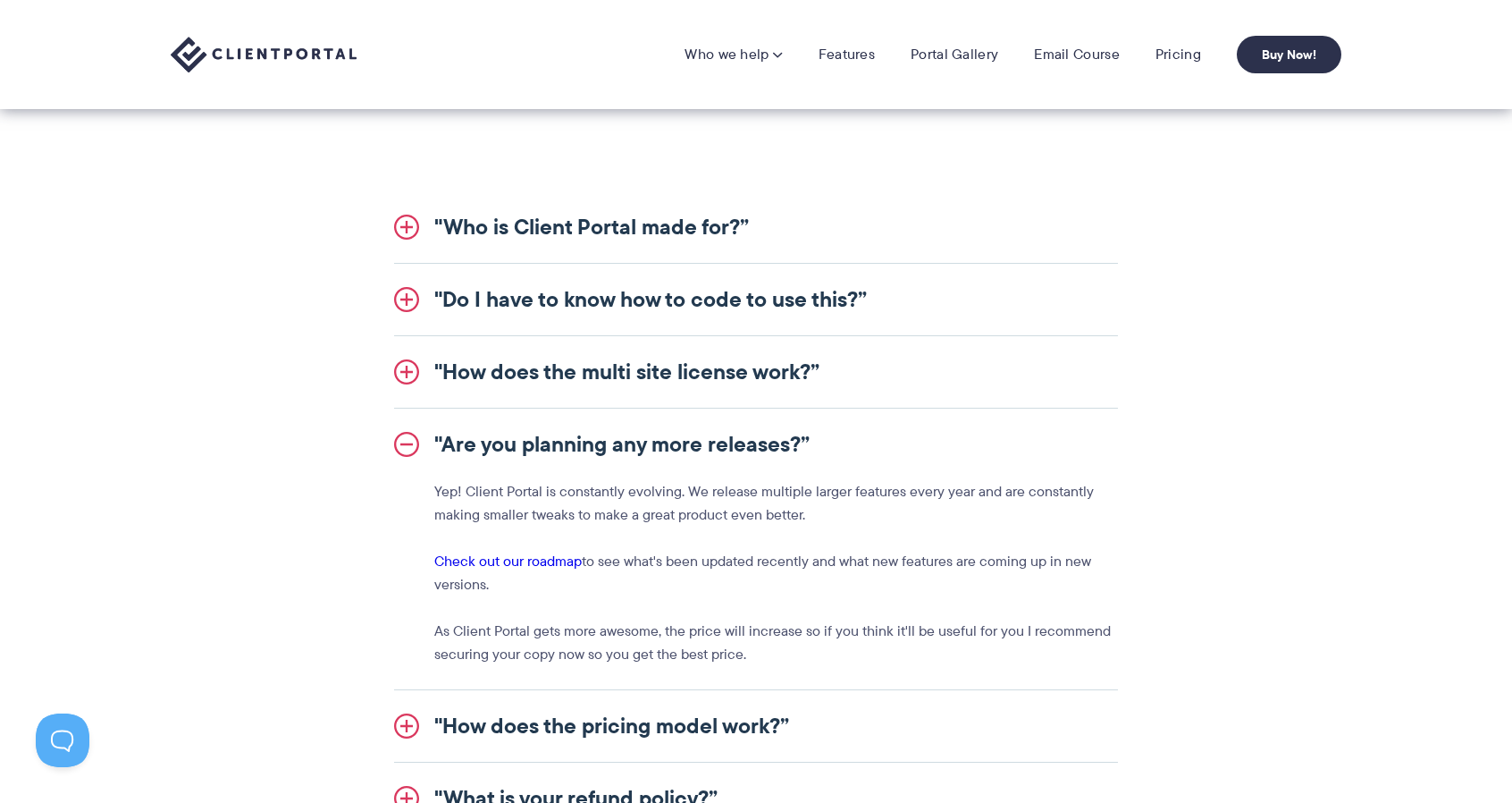
click at [412, 373] on link ""How does the multi site license work?”" at bounding box center [756, 372] width 724 height 72
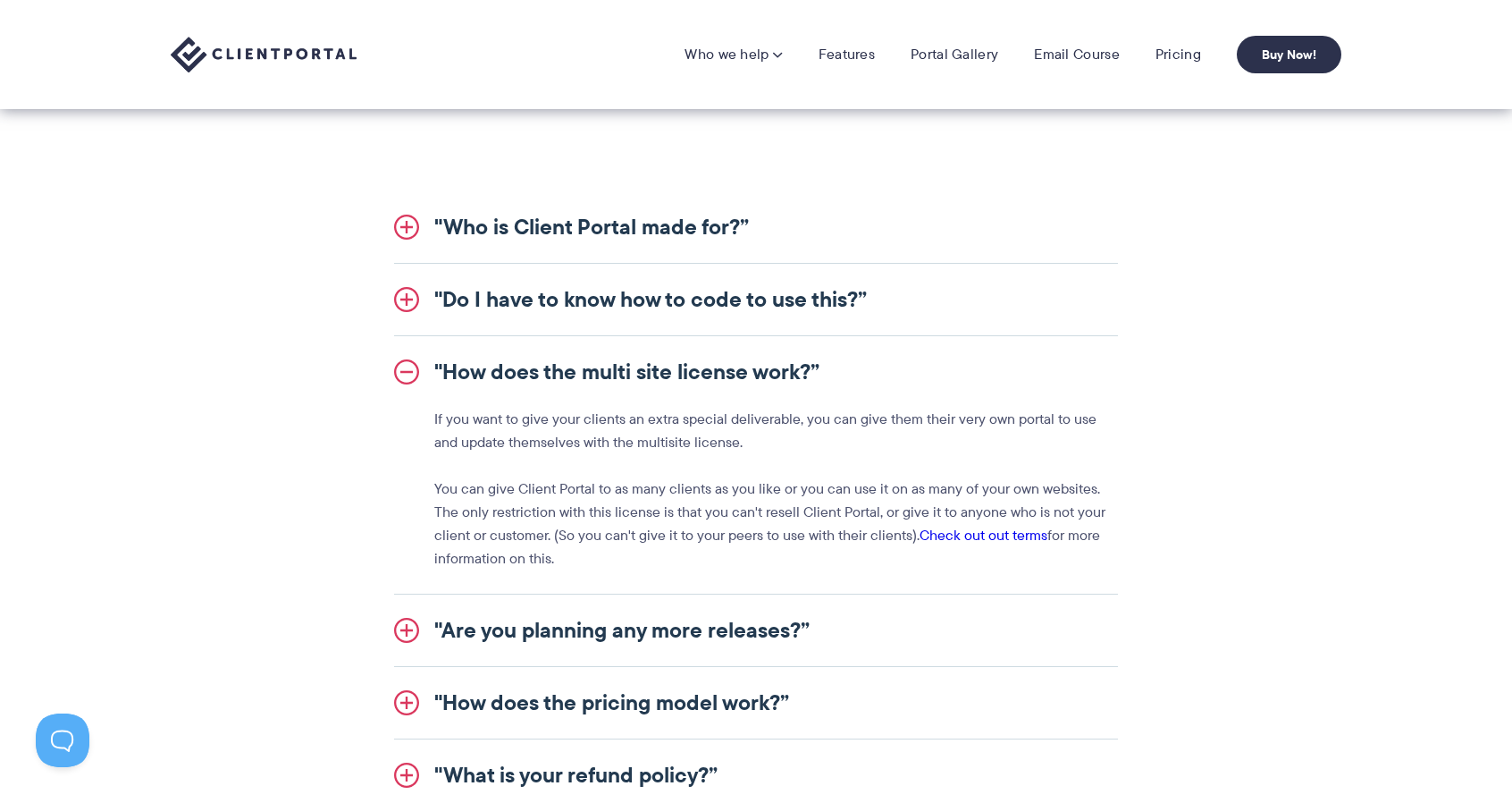
click at [411, 297] on link ""Do I have to know how to code to use this?”" at bounding box center [756, 299] width 724 height 72
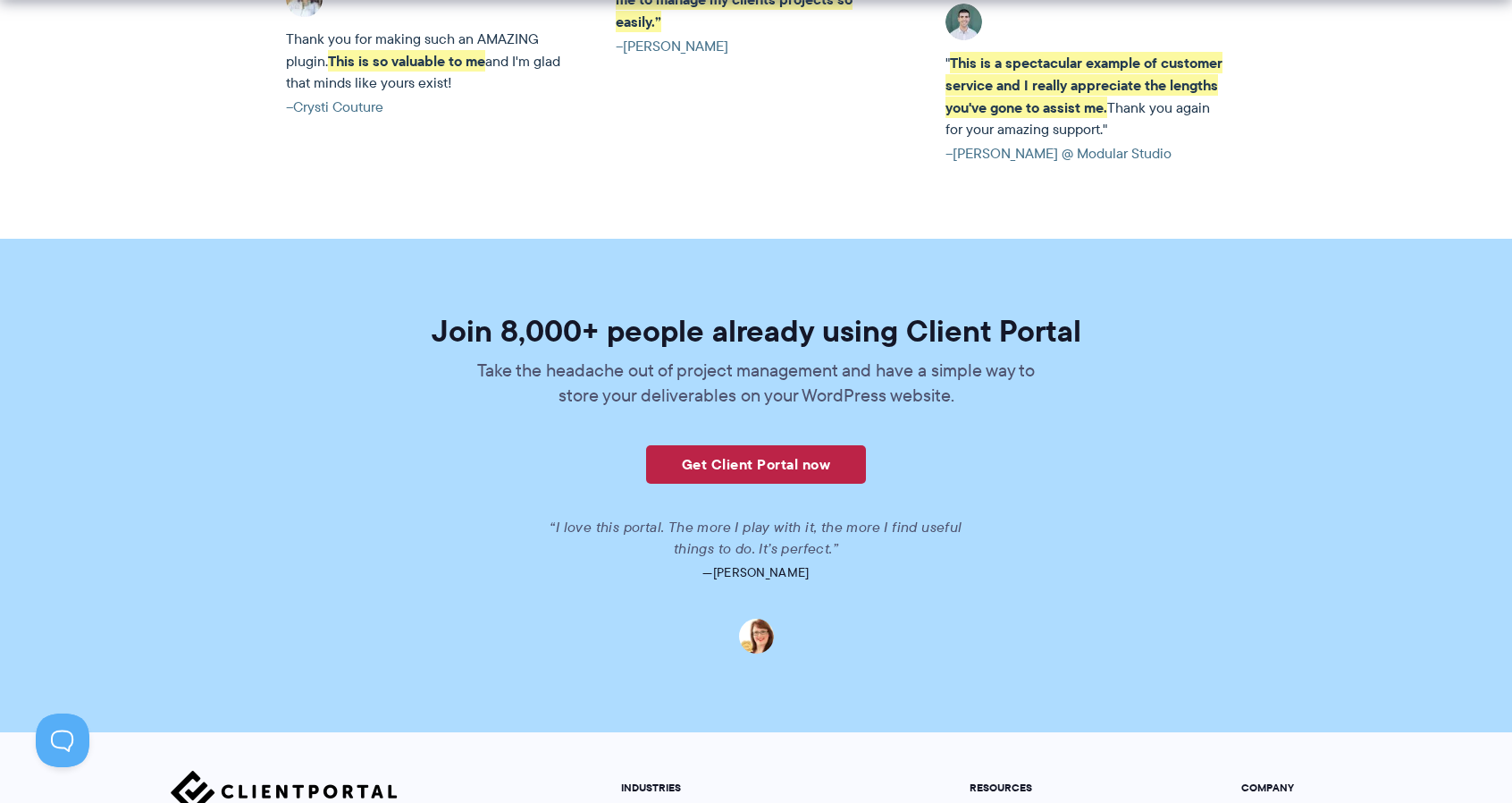
scroll to position [4306, 0]
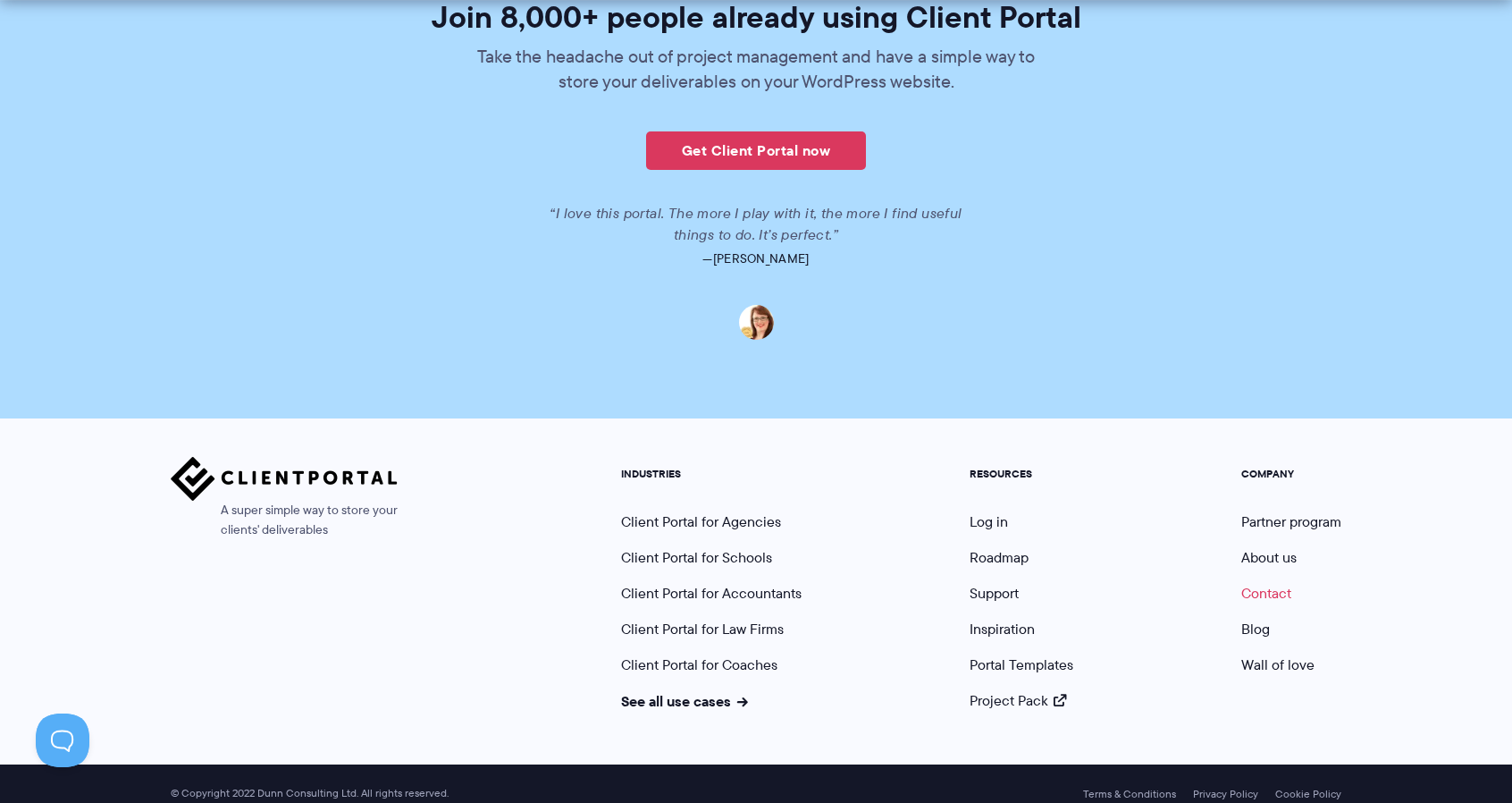
click at [1266, 583] on link "Contact" at bounding box center [1265, 593] width 50 height 21
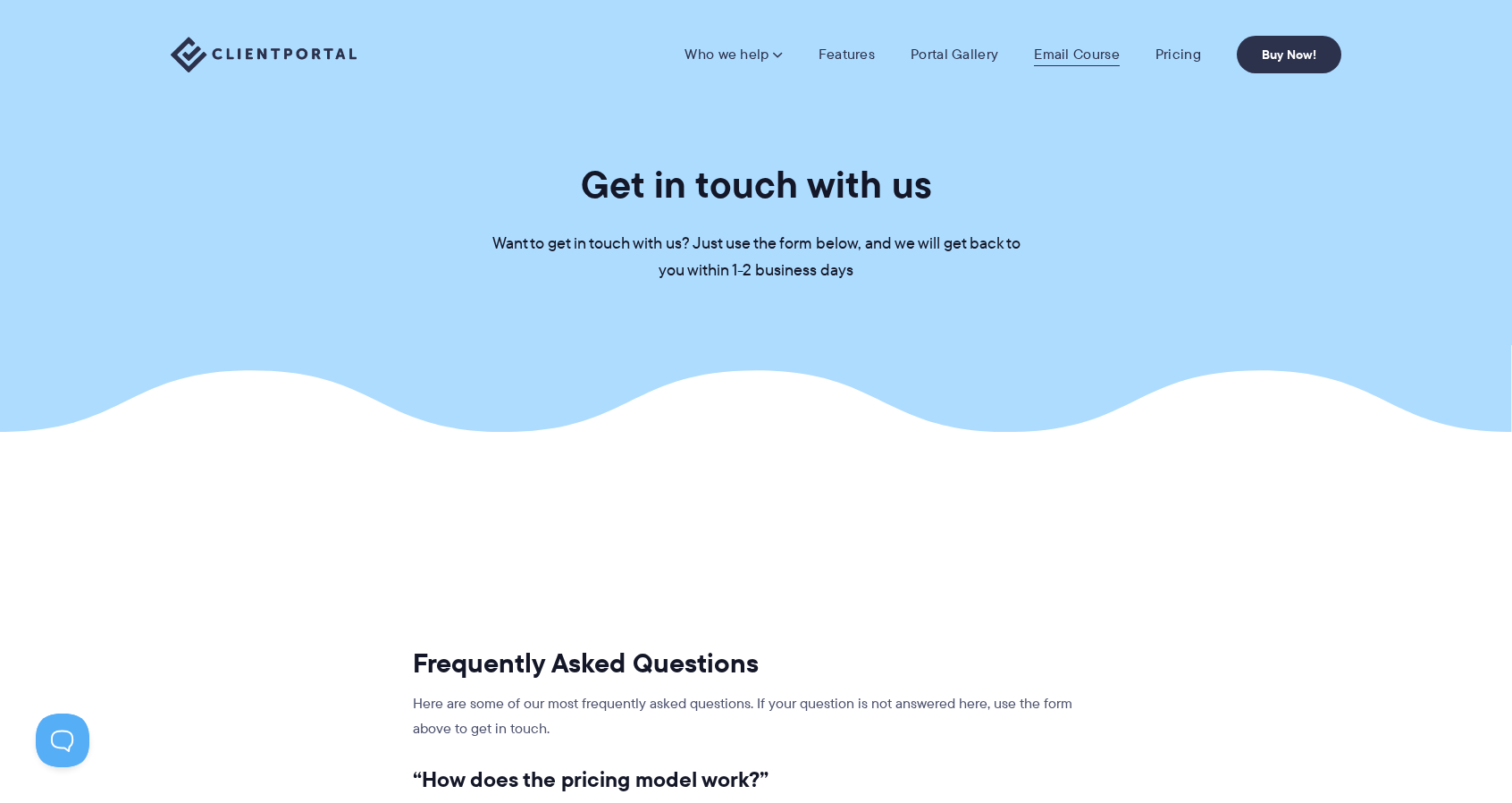
click at [1059, 56] on link "Email Course" at bounding box center [1076, 54] width 86 height 18
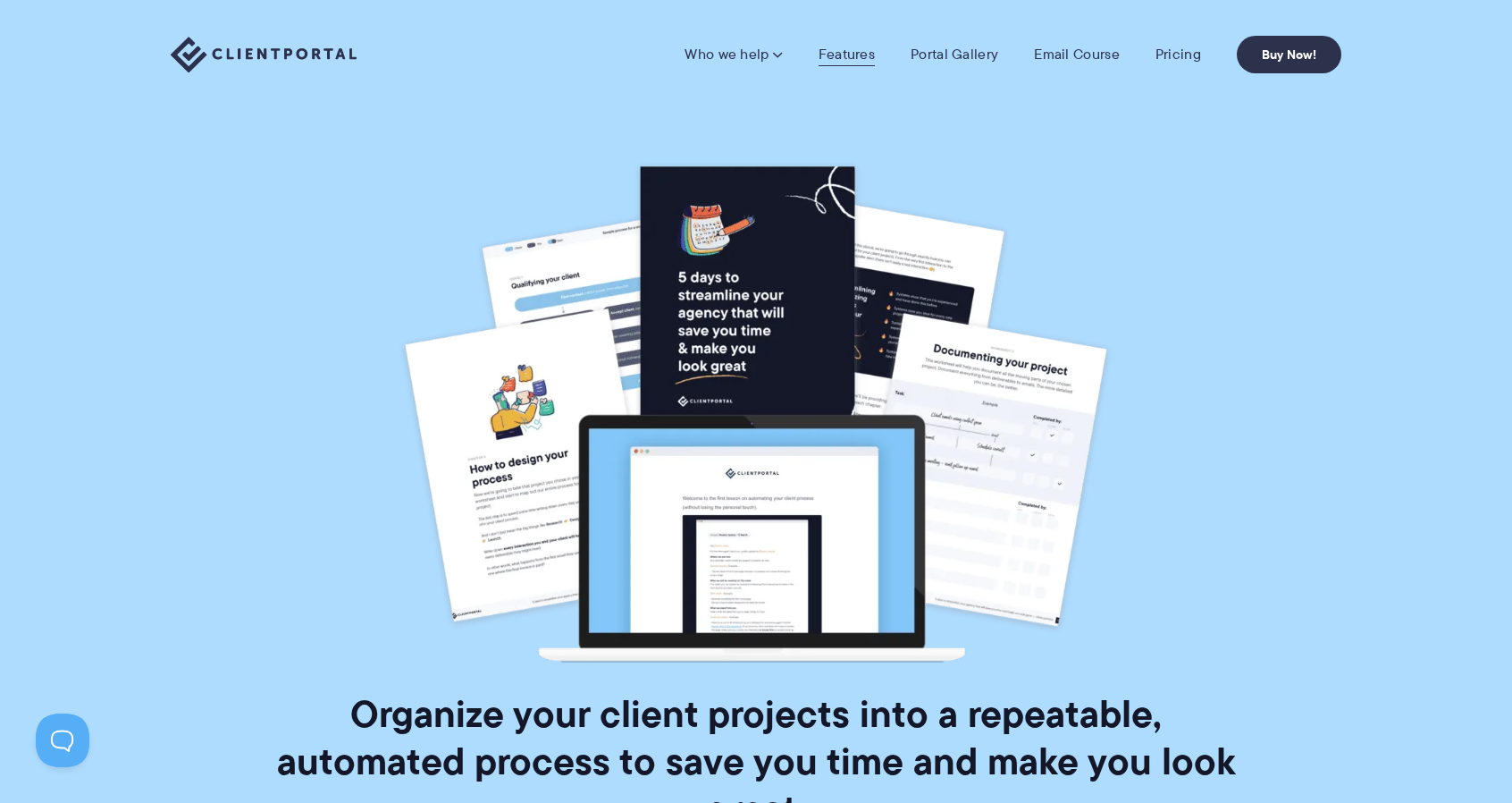
click at [849, 58] on link "Features" at bounding box center [847, 54] width 56 height 18
